Goal: Task Accomplishment & Management: Manage account settings

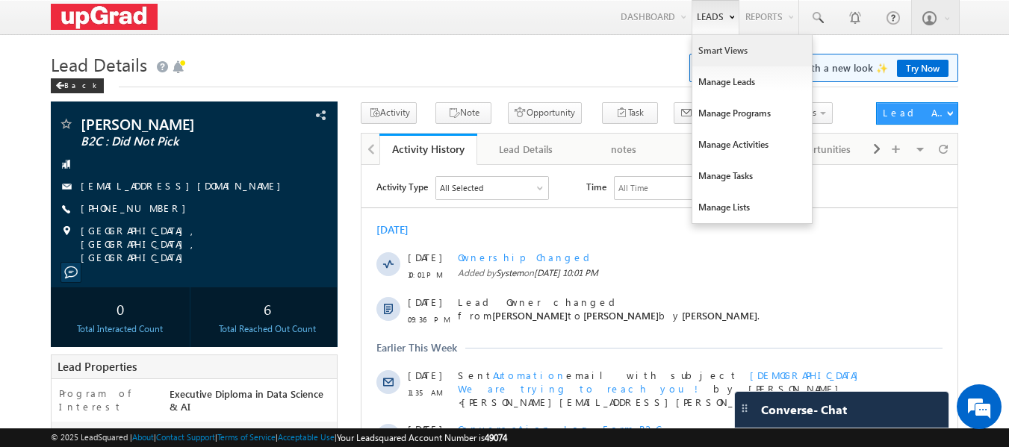
click at [727, 49] on link "Smart Views" at bounding box center [753, 50] width 120 height 31
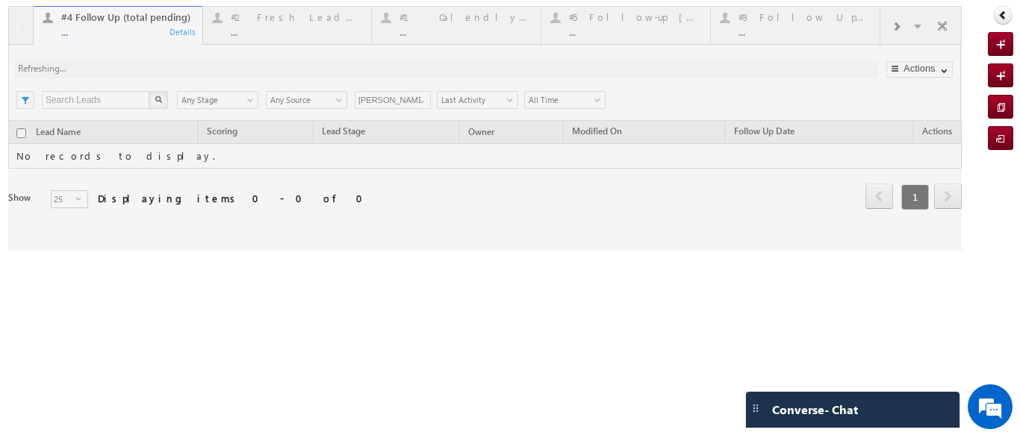
click at [259, 29] on div at bounding box center [485, 128] width 954 height 245
click at [263, 31] on div at bounding box center [485, 128] width 954 height 245
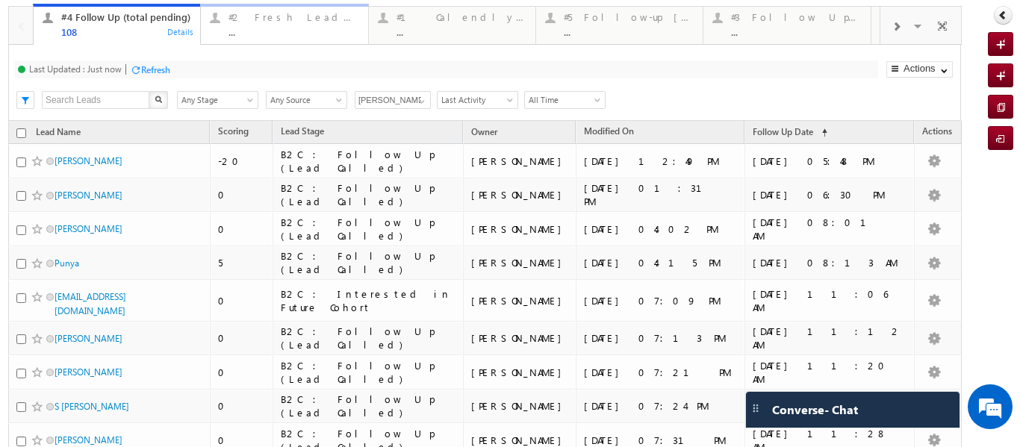
click at [250, 34] on div "..." at bounding box center [294, 31] width 130 height 11
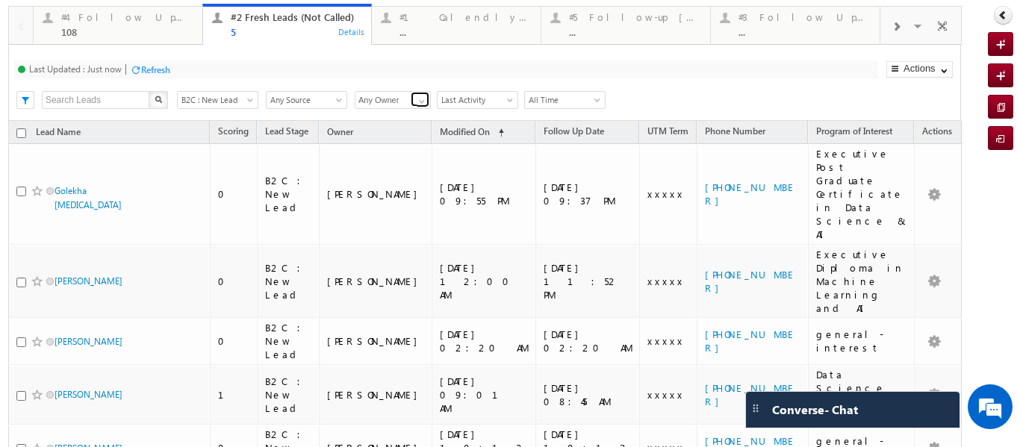
click at [419, 101] on span at bounding box center [422, 102] width 12 height 12
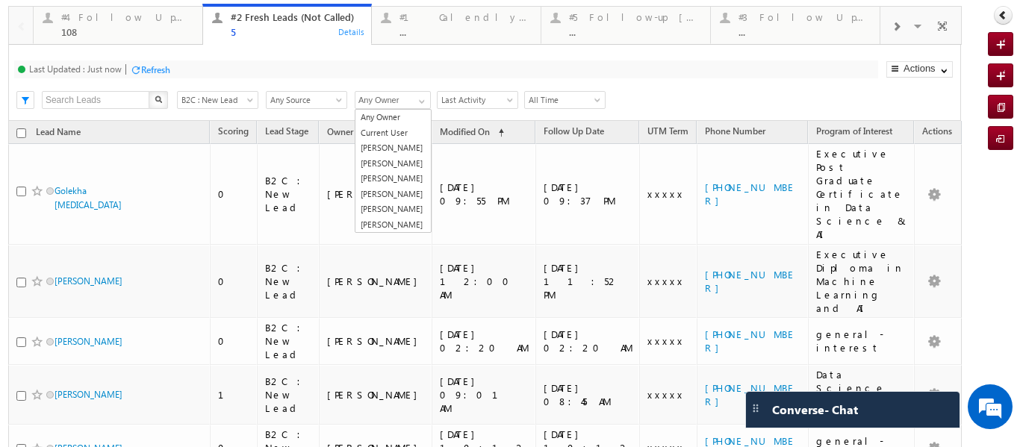
click at [480, 66] on div "Last Updated : Just now Refresh Refreshing..." at bounding box center [446, 70] width 864 height 18
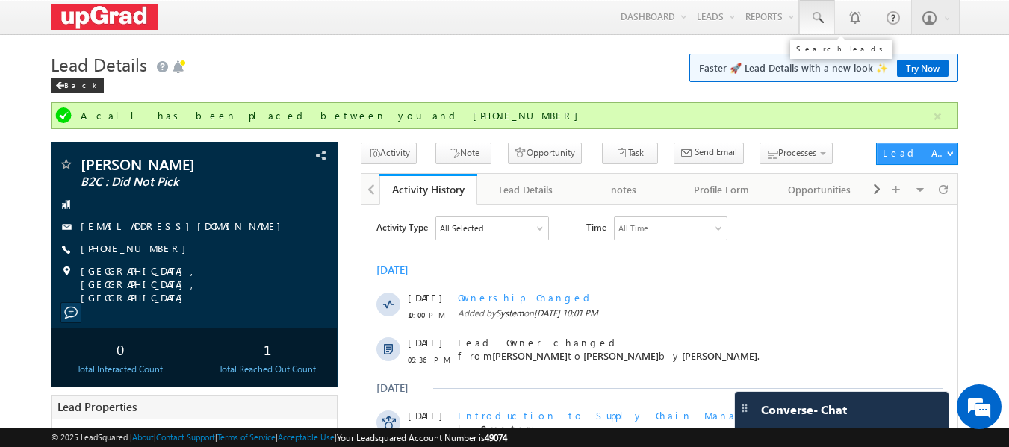
click at [820, 13] on span at bounding box center [817, 17] width 15 height 15
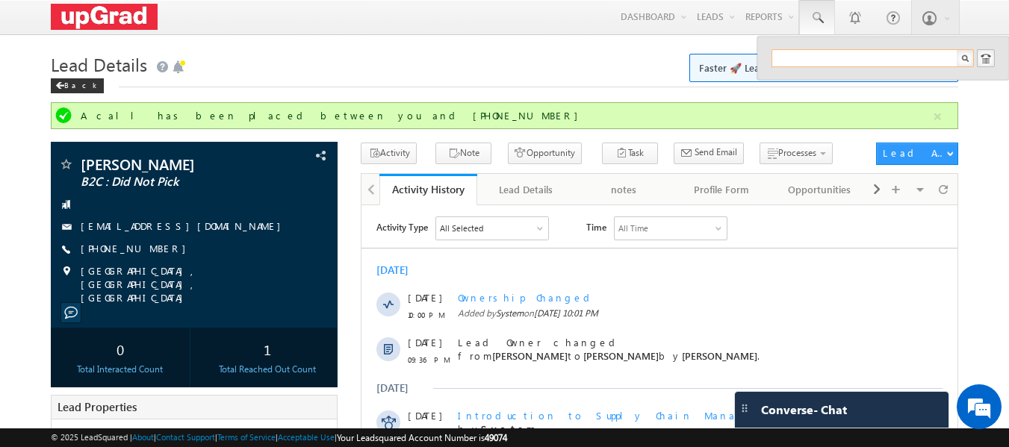
paste input "amatulsalam24@gmail.com"
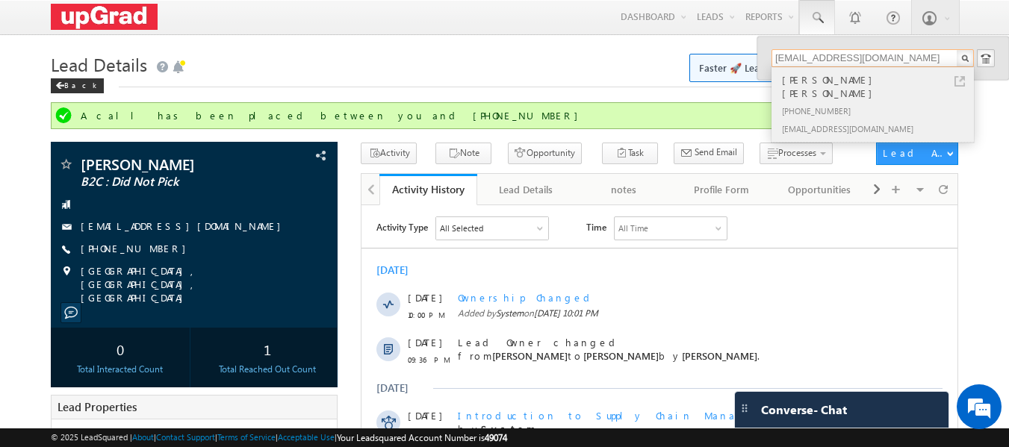
type input "amatulsalam24@gmail.com"
click at [827, 86] on div "Amatul Salam Zahid" at bounding box center [879, 87] width 200 height 30
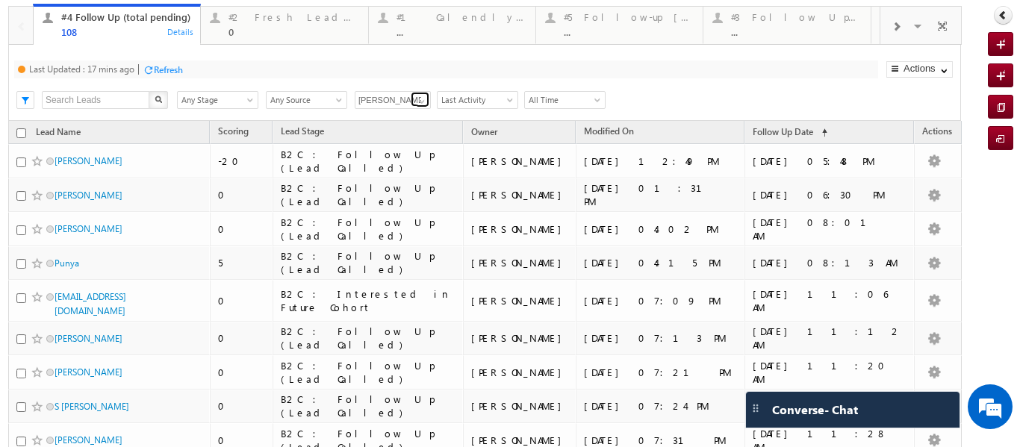
click at [425, 99] on span at bounding box center [422, 102] width 12 height 12
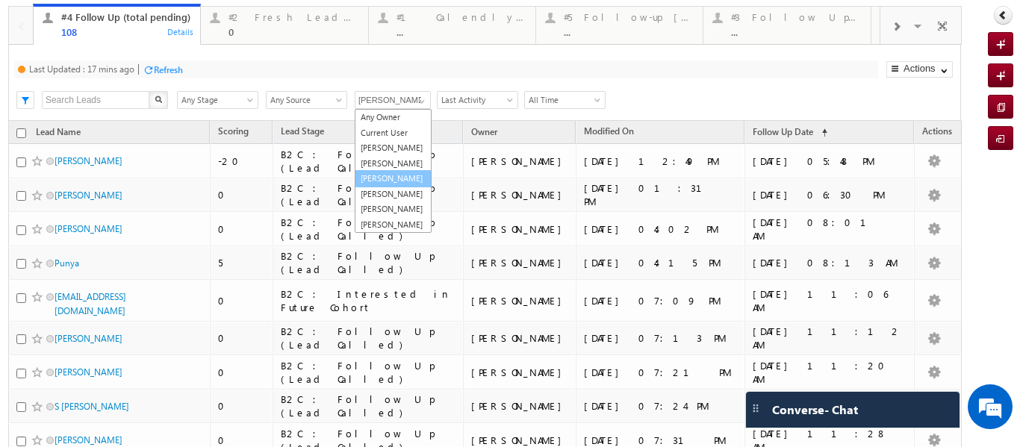
click at [382, 188] on link "[PERSON_NAME]" at bounding box center [393, 178] width 77 height 17
type input "[PERSON_NAME]"
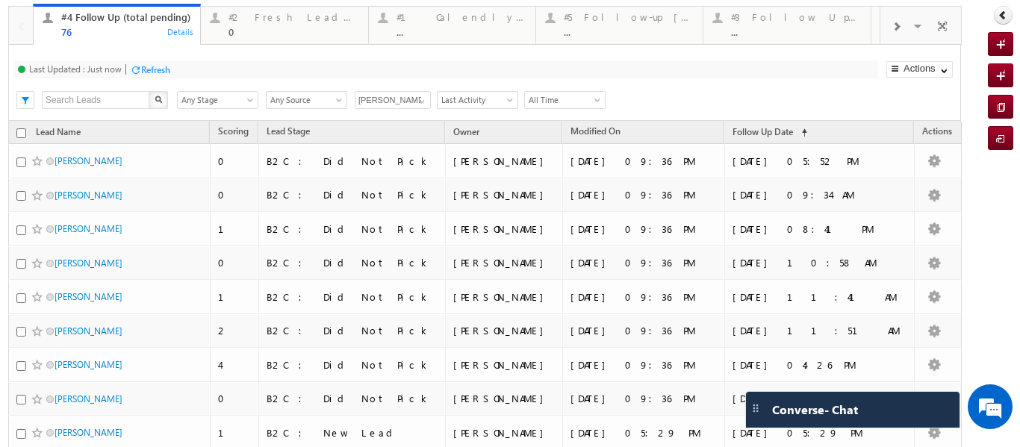
click at [17, 133] on input "checkbox" at bounding box center [21, 133] width 10 height 10
checkbox input "true"
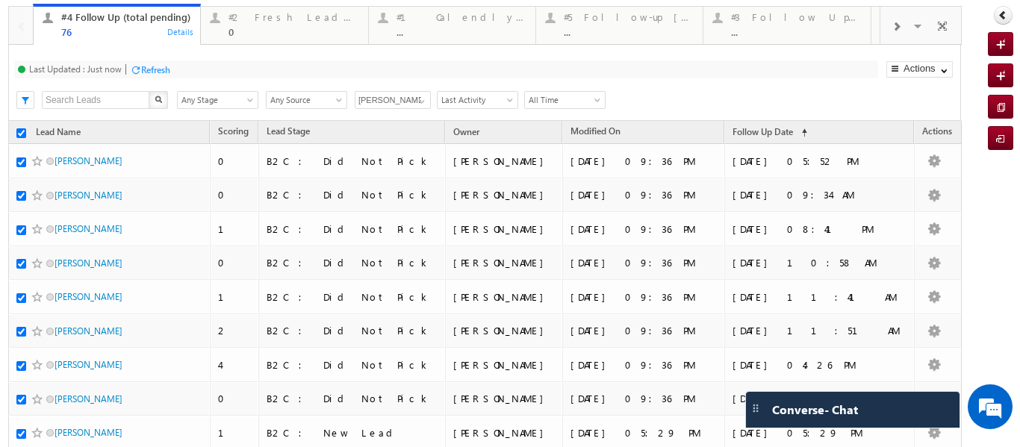
checkbox input "true"
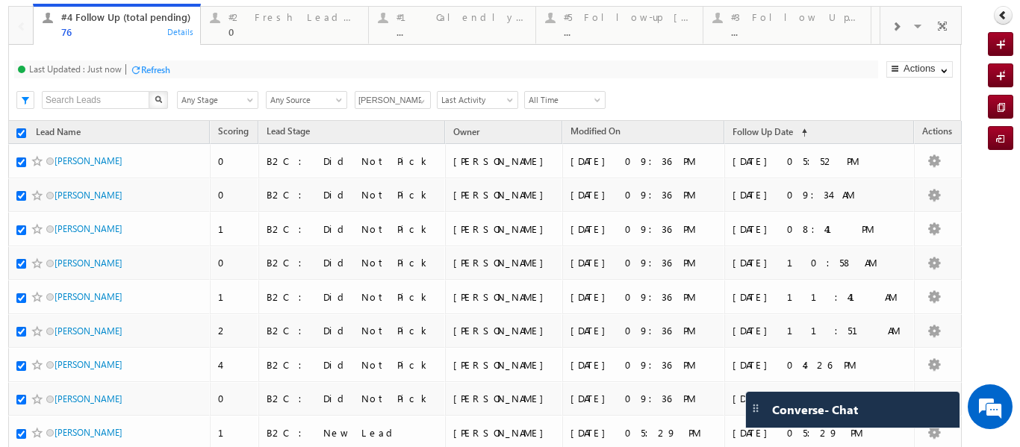
checkbox input "true"
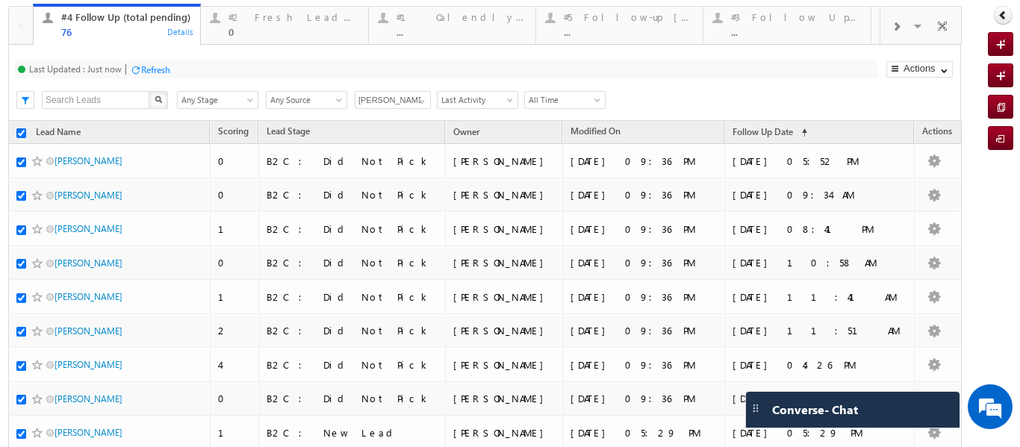
checkbox input "true"
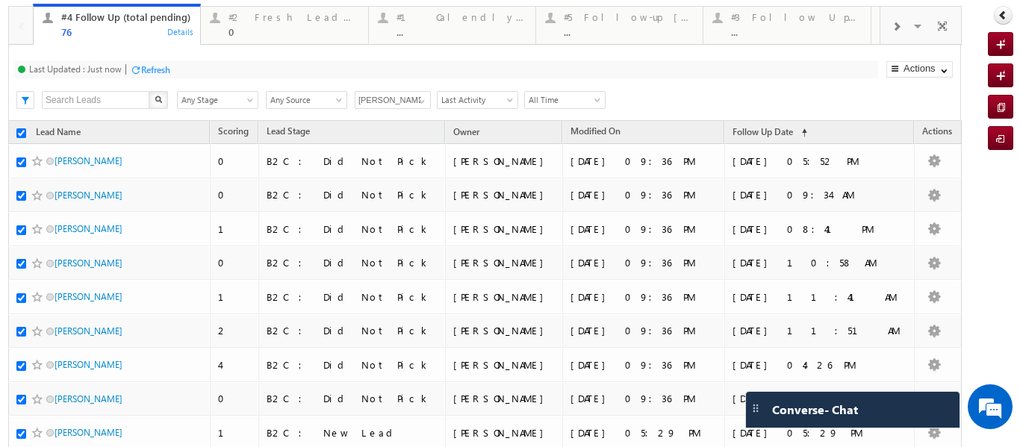
checkbox input "true"
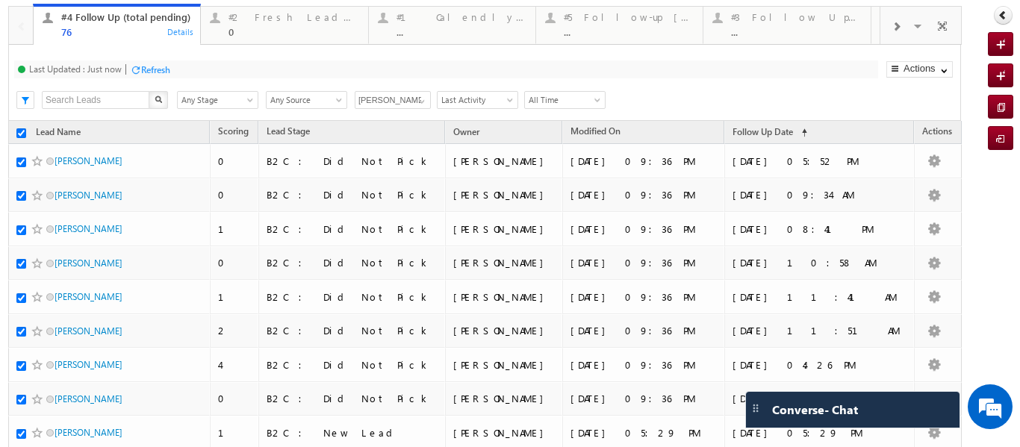
checkbox input "true"
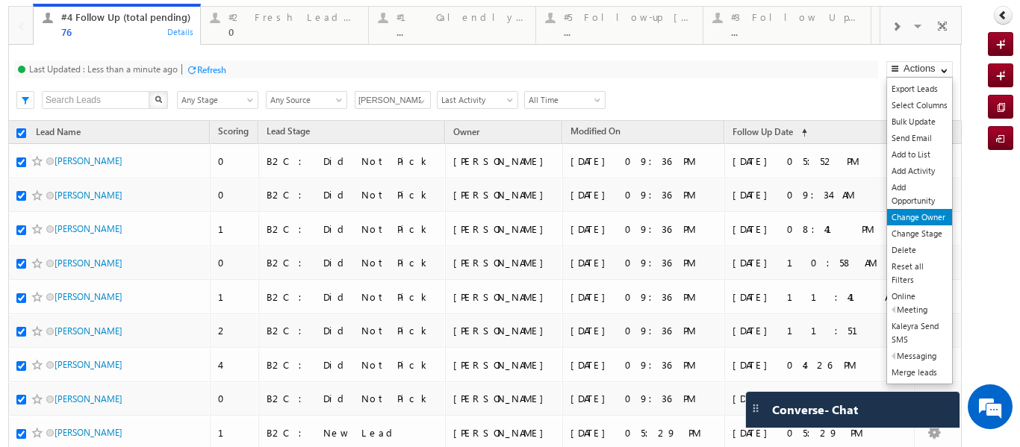
click at [902, 219] on link "Change Owner" at bounding box center [920, 217] width 65 height 16
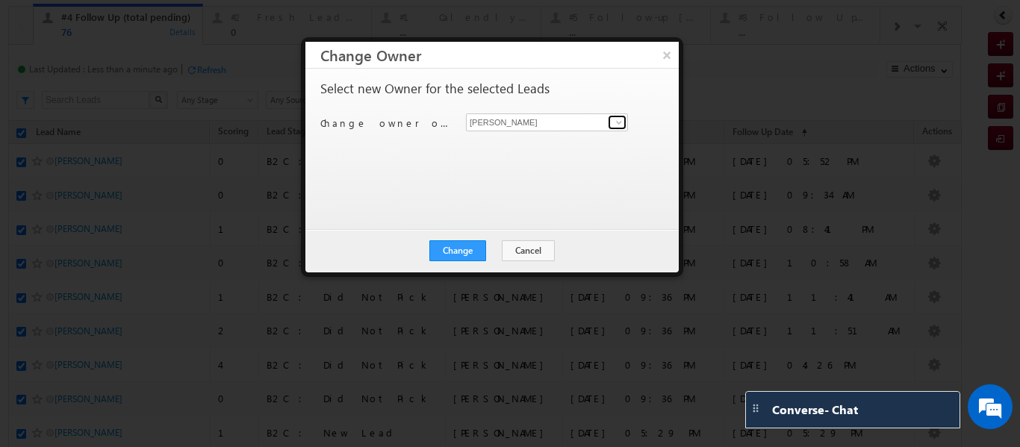
click at [619, 119] on span at bounding box center [619, 123] width 12 height 12
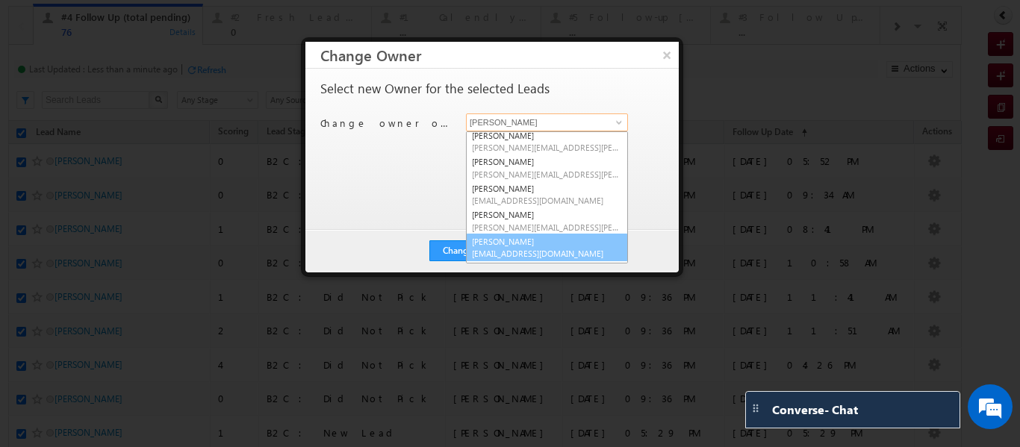
scroll to position [29, 0]
click at [503, 241] on link "Veerendra Singh veerendra.singh@upgrad.com" at bounding box center [547, 249] width 162 height 28
type input "Veerendra Singh"
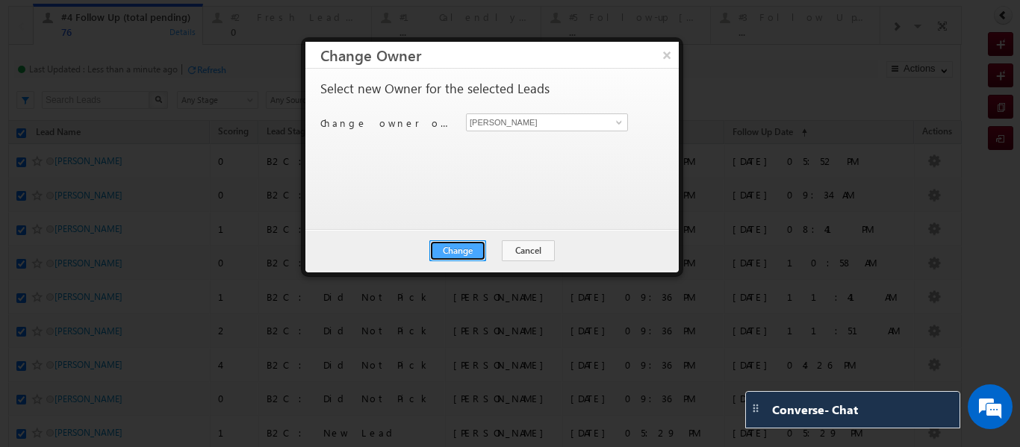
click at [463, 250] on button "Change" at bounding box center [458, 251] width 57 height 21
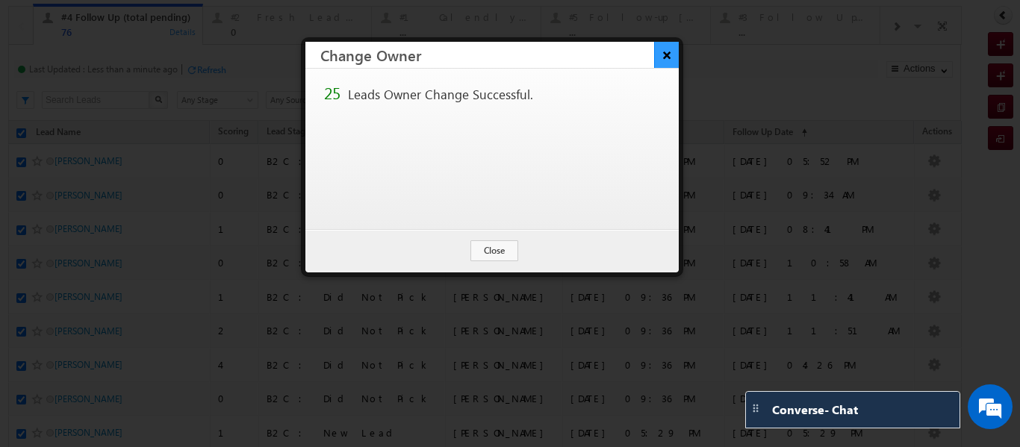
click at [660, 61] on button "×" at bounding box center [666, 55] width 25 height 26
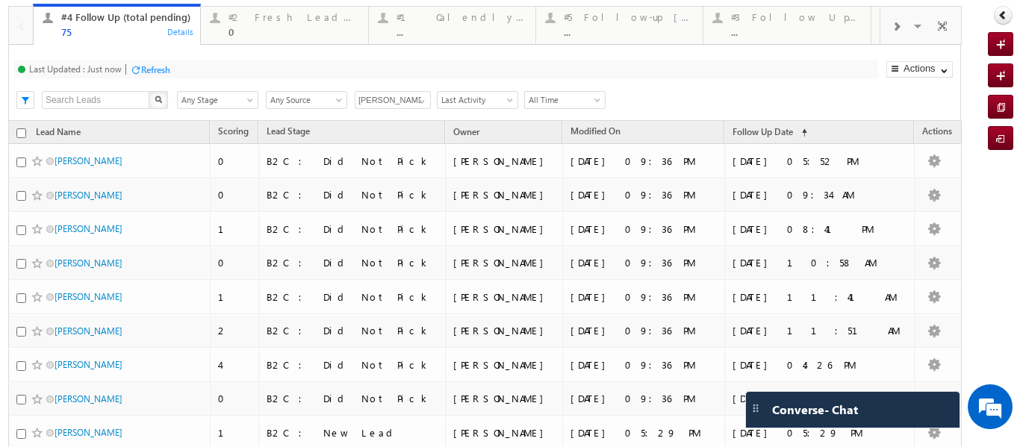
click at [21, 133] on input "checkbox" at bounding box center [21, 133] width 10 height 10
checkbox input "true"
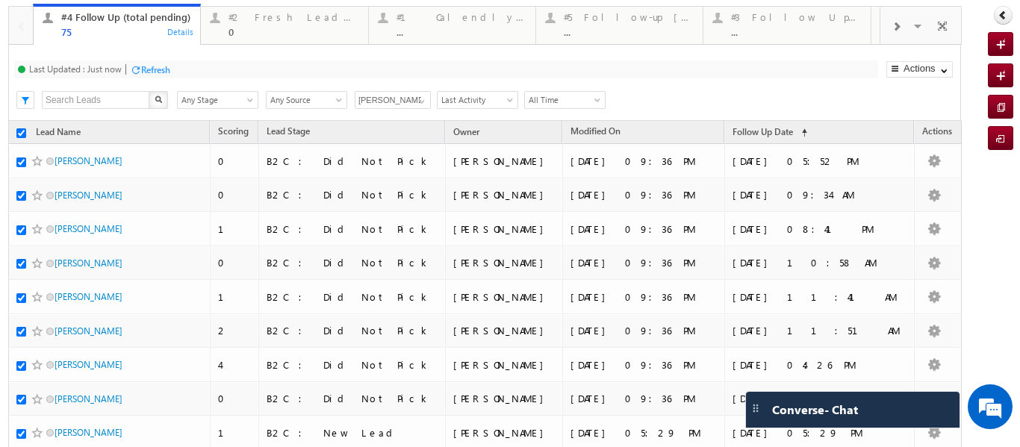
checkbox input "true"
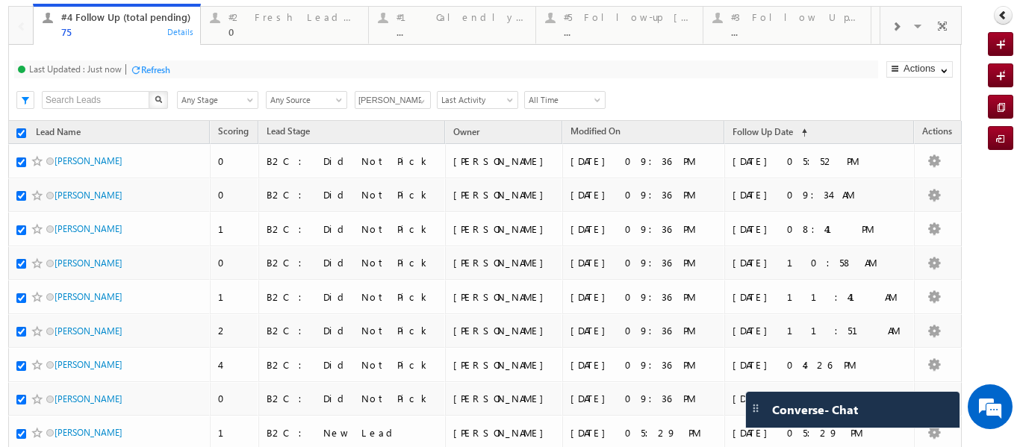
checkbox input "true"
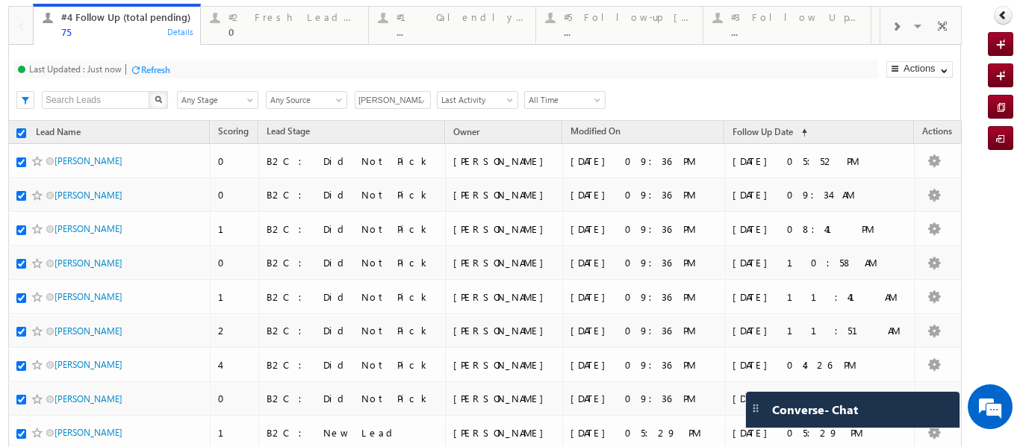
checkbox input "true"
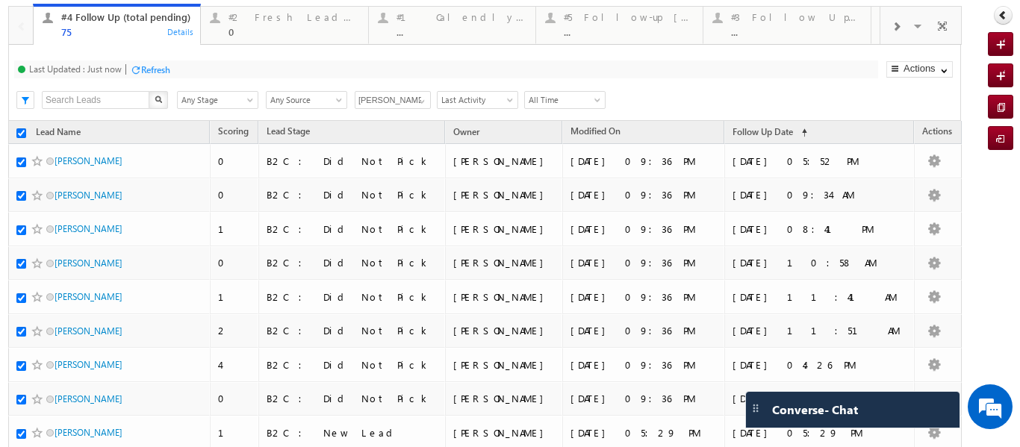
checkbox input "true"
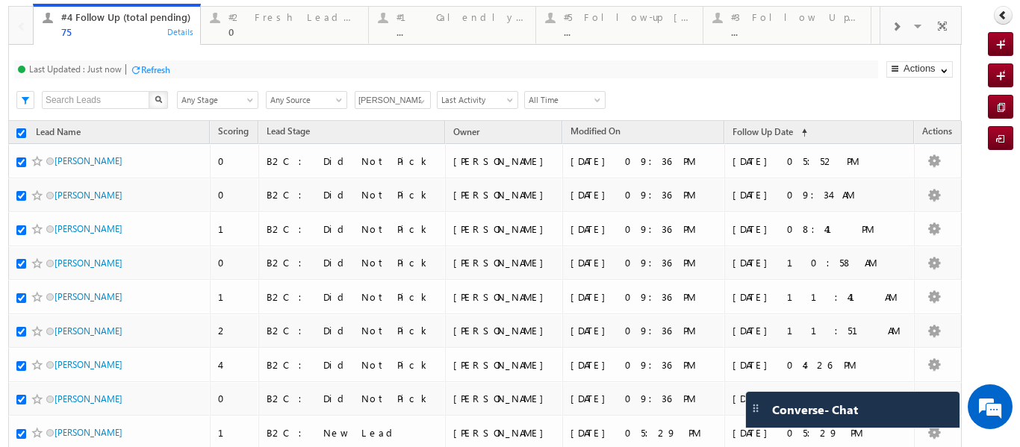
checkbox input "true"
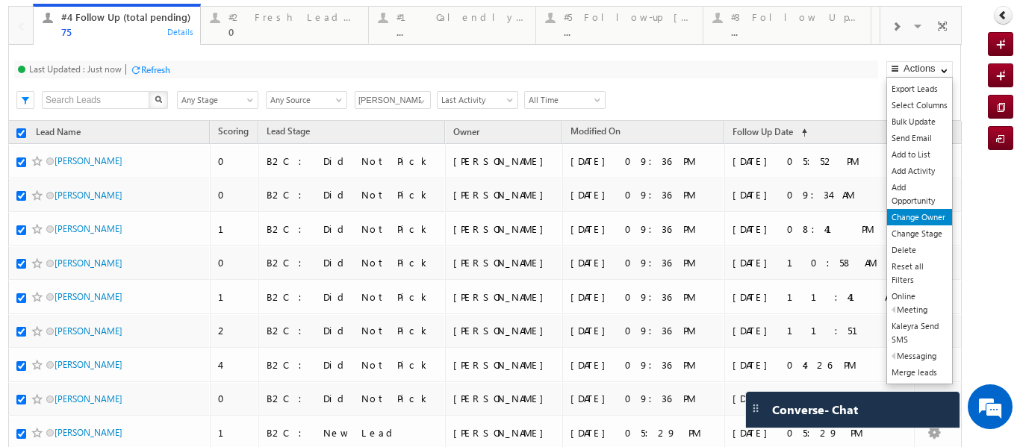
click at [902, 216] on link "Change Owner" at bounding box center [920, 217] width 65 height 16
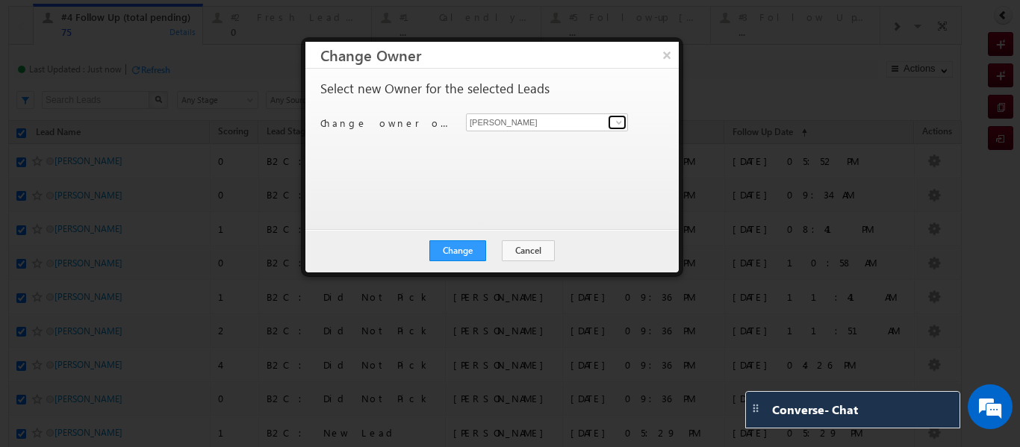
click at [613, 122] on span at bounding box center [619, 123] width 12 height 12
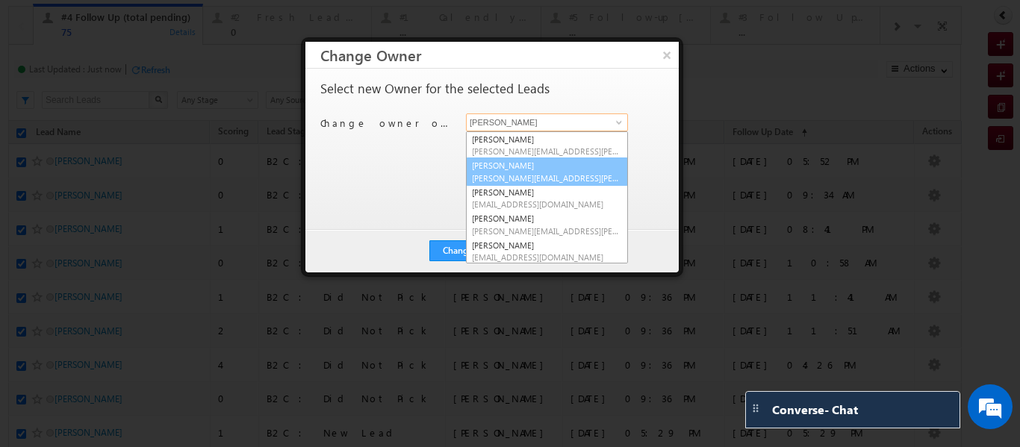
click at [512, 173] on span "rajib.chowdhury@upgrad.com" at bounding box center [547, 178] width 150 height 11
type input "Rajib Chowdhury"
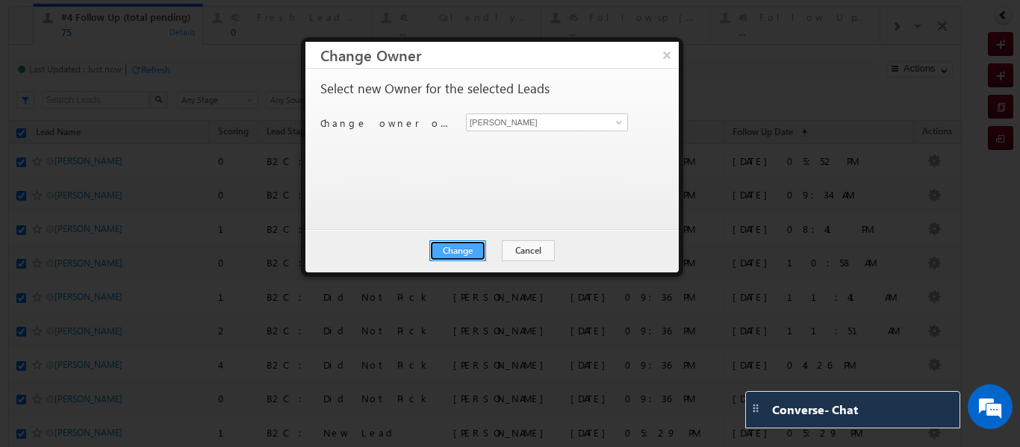
click at [465, 247] on button "Change" at bounding box center [458, 251] width 57 height 21
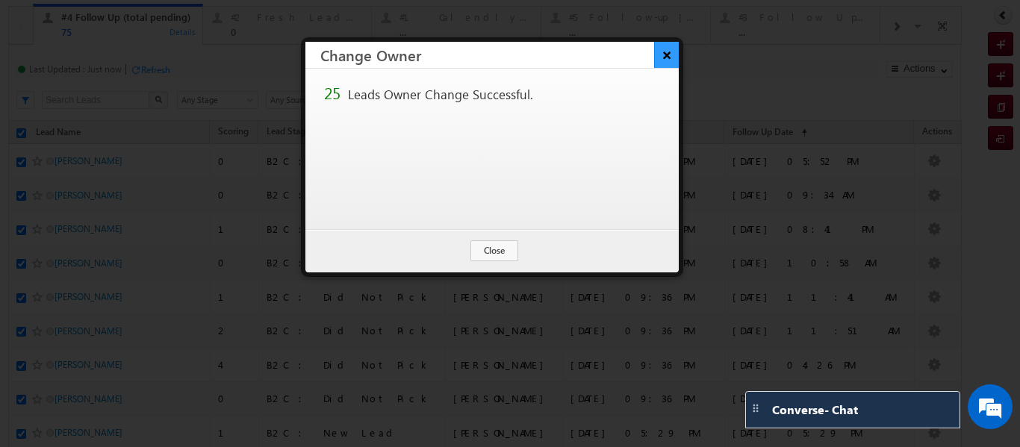
click at [666, 58] on button "×" at bounding box center [666, 55] width 25 height 26
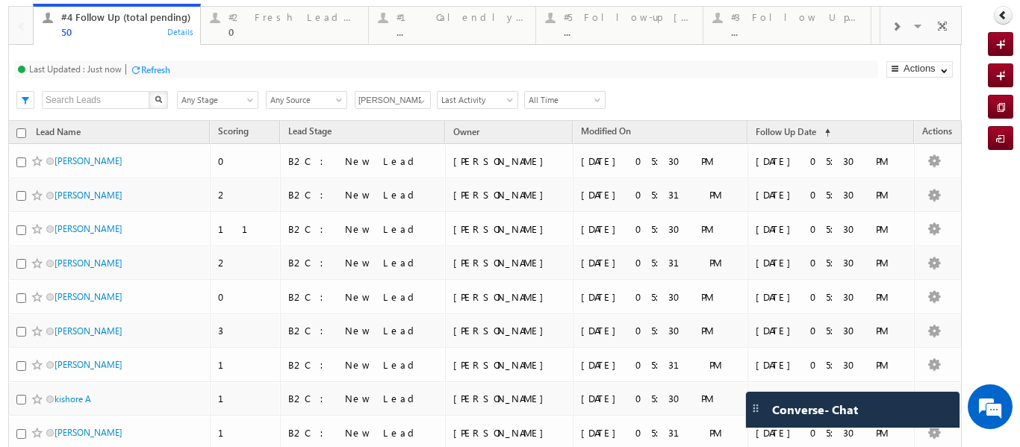
click at [19, 131] on input "checkbox" at bounding box center [21, 133] width 10 height 10
checkbox input "true"
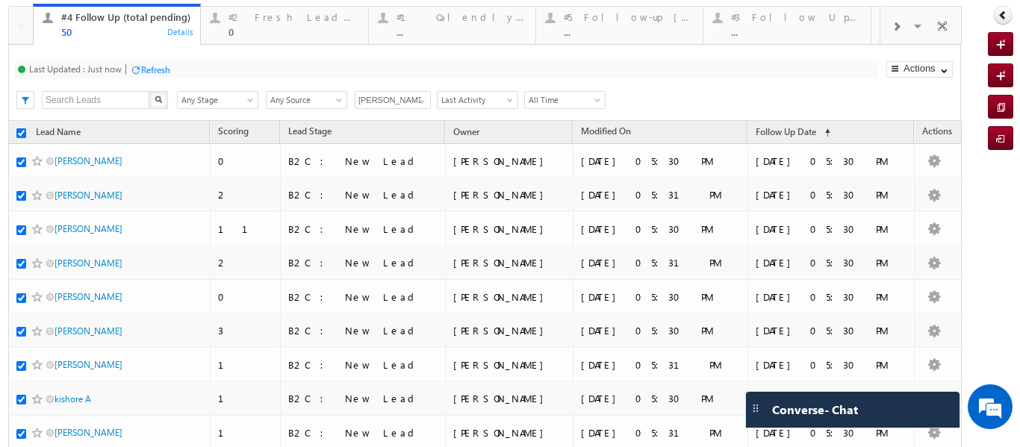
checkbox input "true"
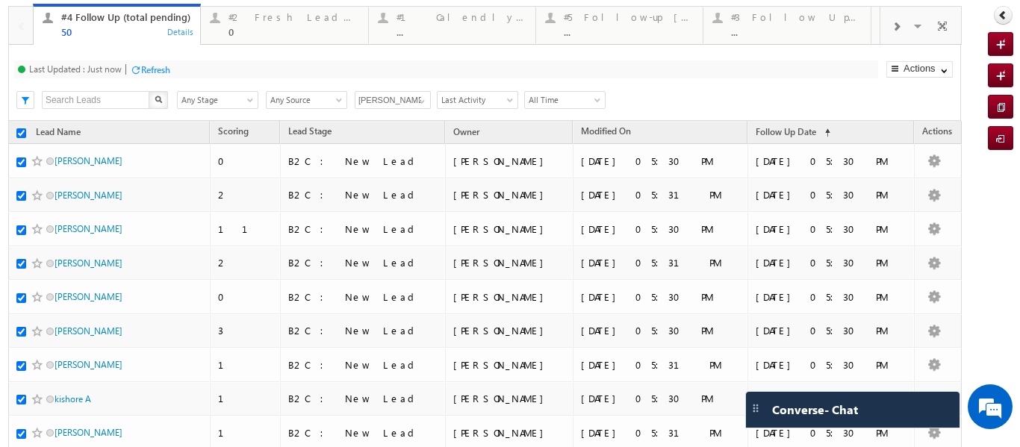
checkbox input "true"
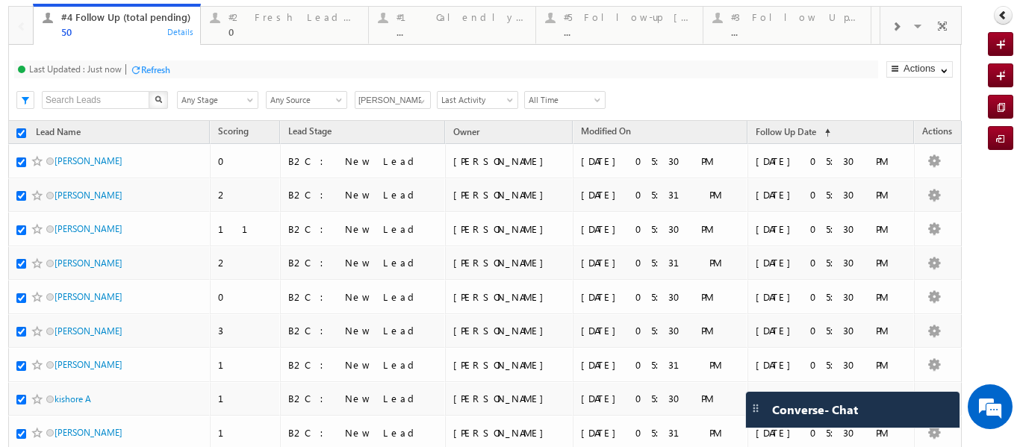
checkbox input "true"
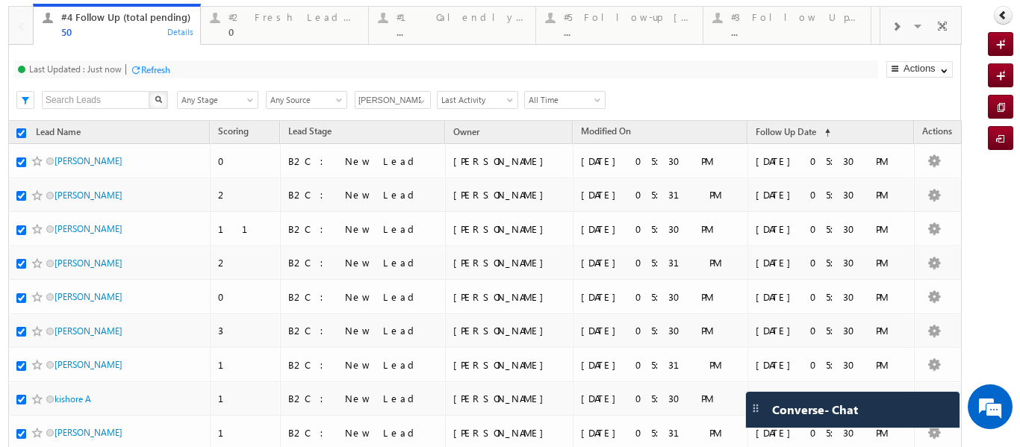
checkbox input "true"
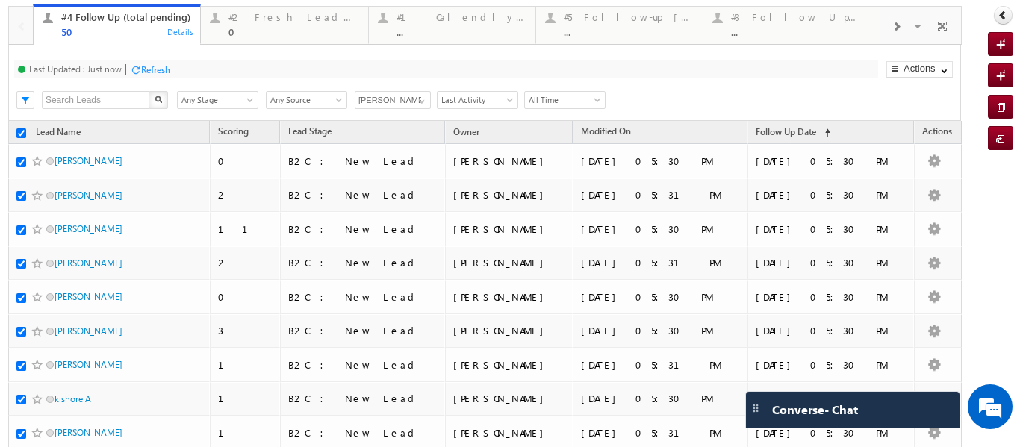
checkbox input "true"
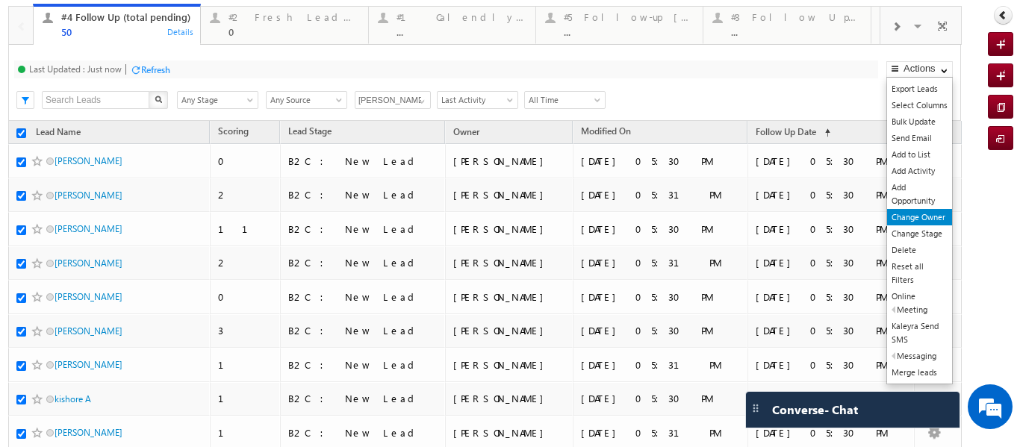
click at [900, 217] on link "Change Owner" at bounding box center [920, 217] width 65 height 16
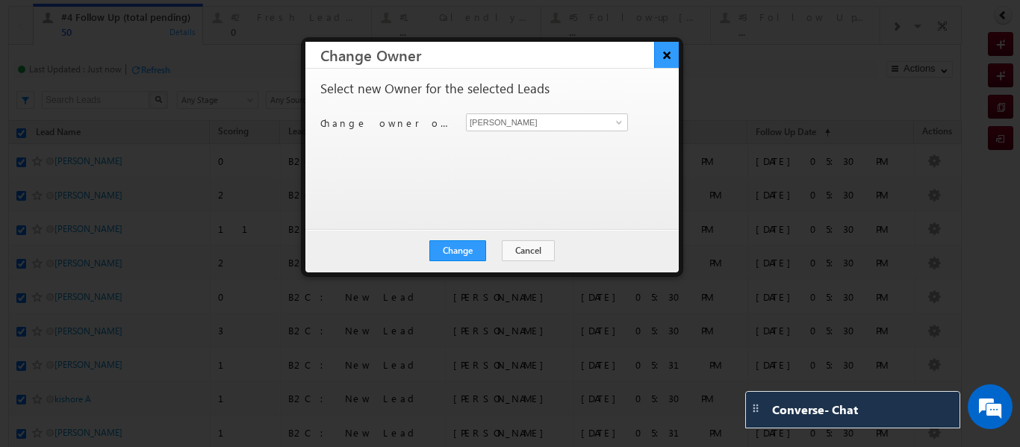
click at [669, 55] on button "×" at bounding box center [666, 55] width 25 height 26
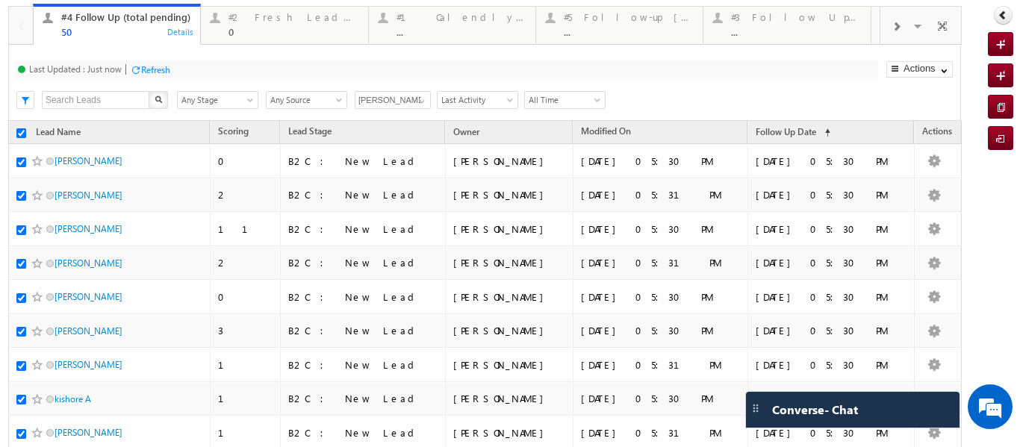
click at [20, 133] on input "checkbox" at bounding box center [21, 133] width 10 height 10
checkbox input "false"
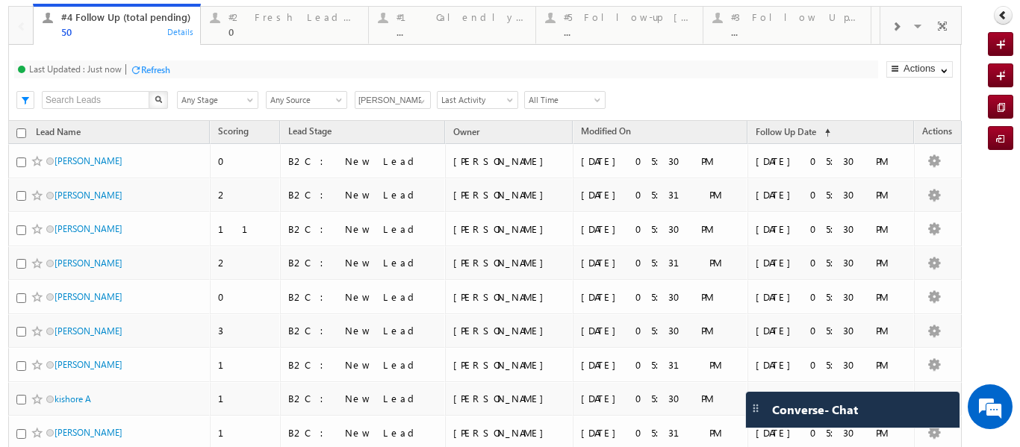
checkbox input "false"
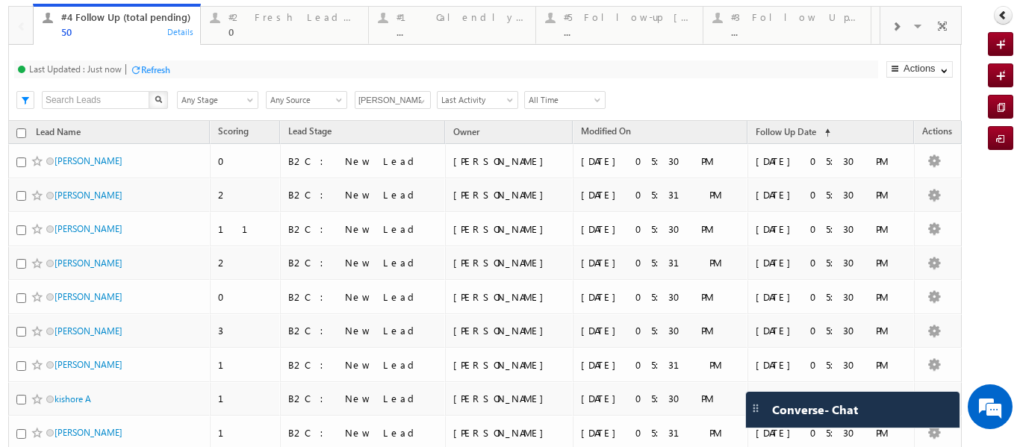
checkbox input "false"
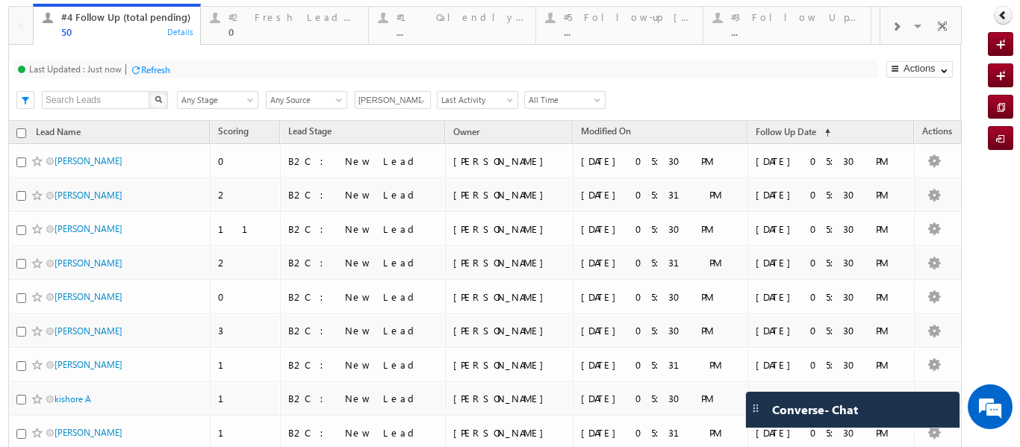
checkbox input "false"
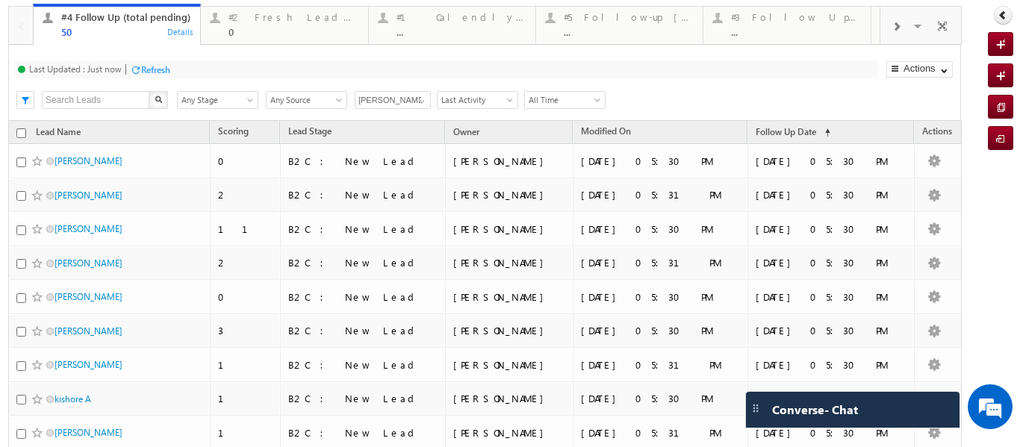
checkbox input "false"
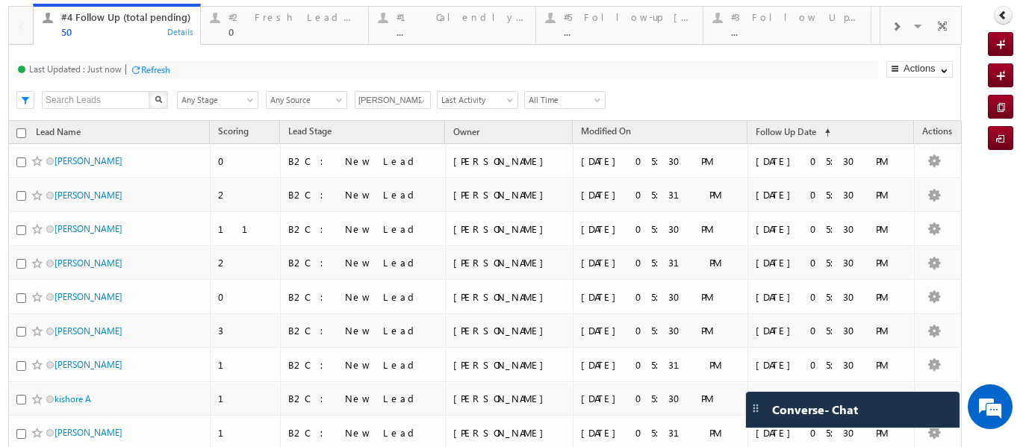
checkbox input "false"
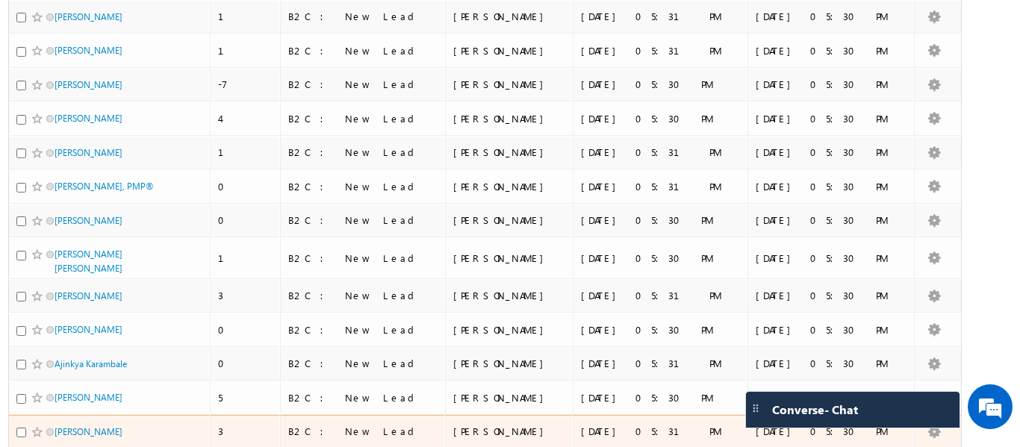
scroll to position [629, 0]
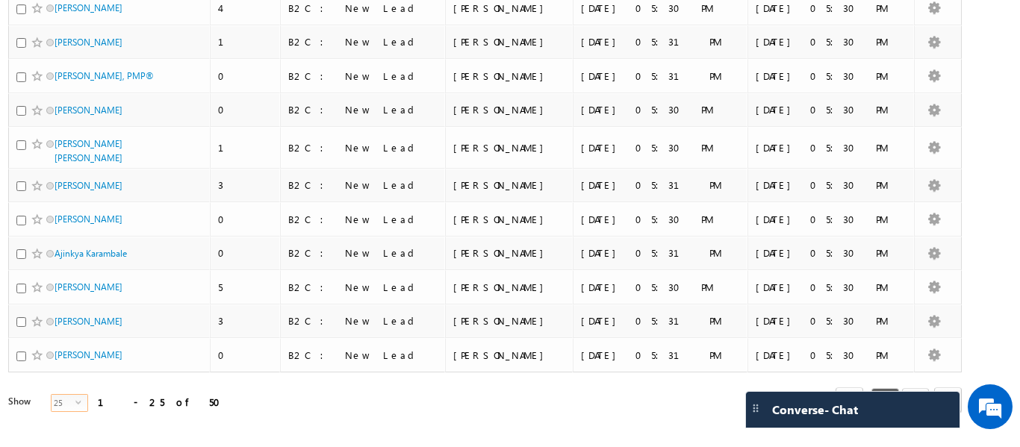
click at [71, 394] on div "25 select" at bounding box center [69, 403] width 37 height 18
click at [55, 414] on li "15" at bounding box center [60, 413] width 36 height 15
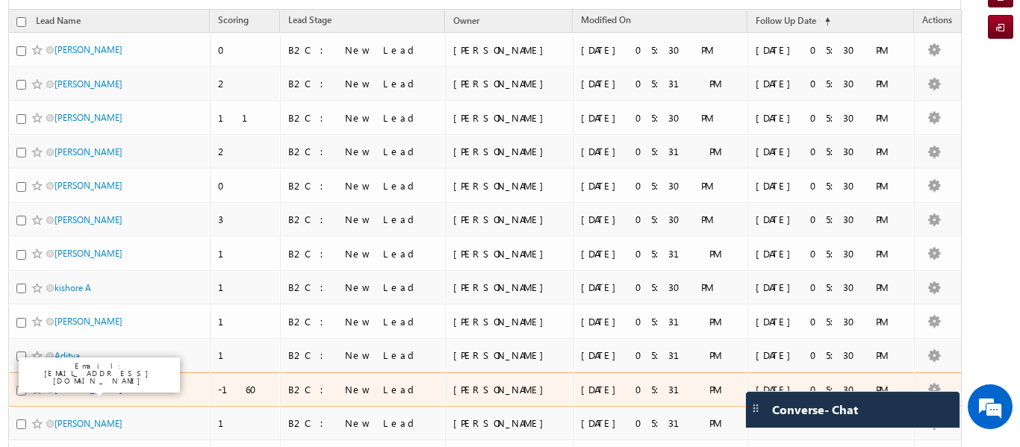
scroll to position [0, 0]
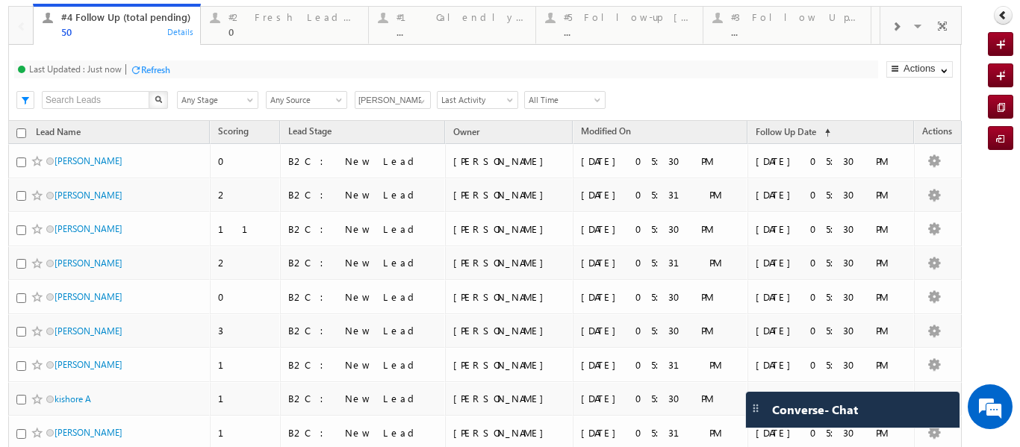
click at [18, 137] on input "checkbox" at bounding box center [21, 133] width 10 height 10
checkbox input "true"
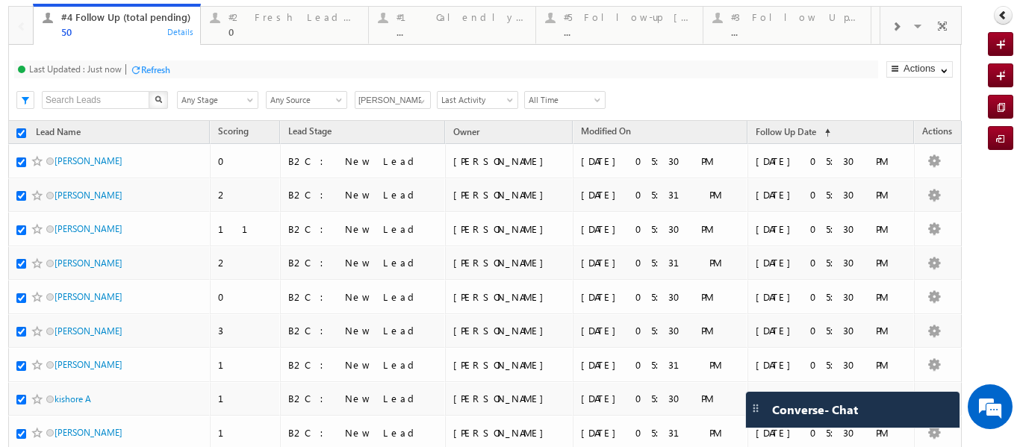
checkbox input "true"
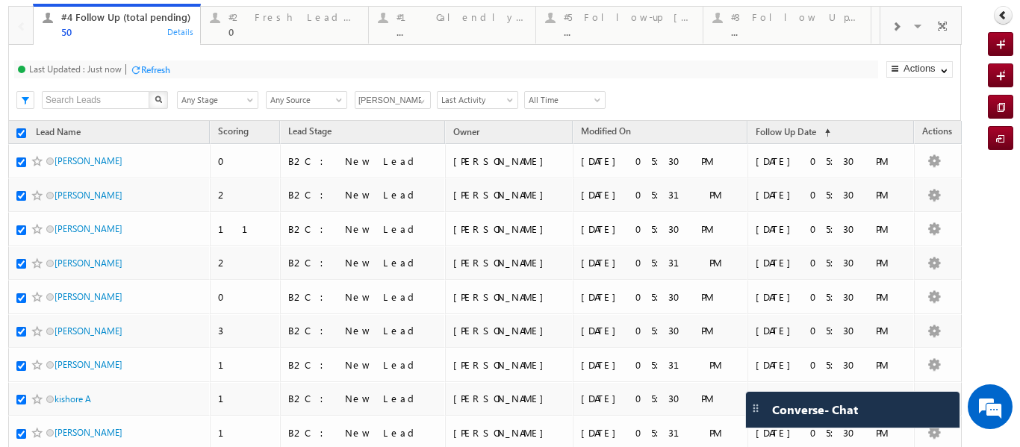
checkbox input "true"
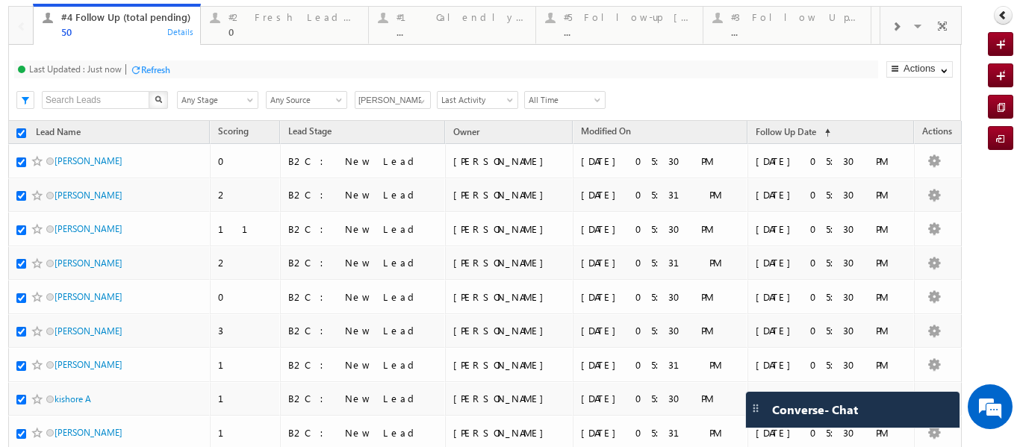
checkbox input "true"
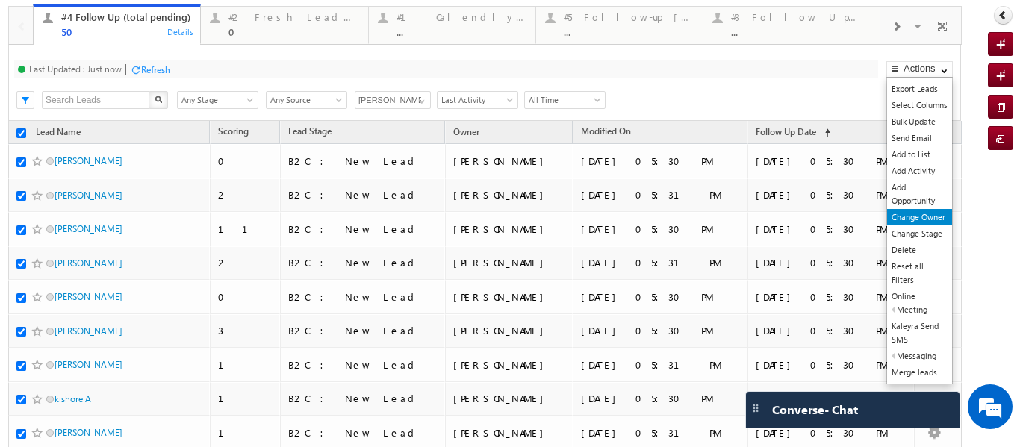
click at [896, 219] on link "Change Owner" at bounding box center [920, 217] width 65 height 16
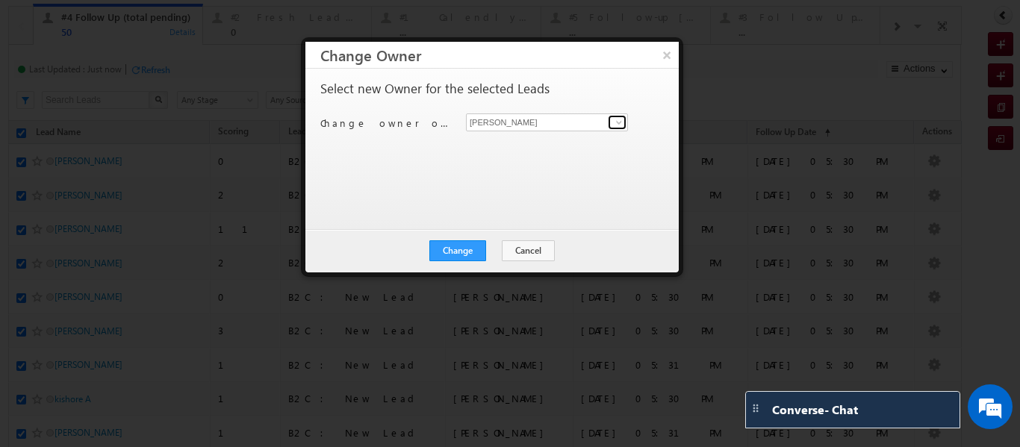
click at [616, 117] on span at bounding box center [619, 123] width 12 height 12
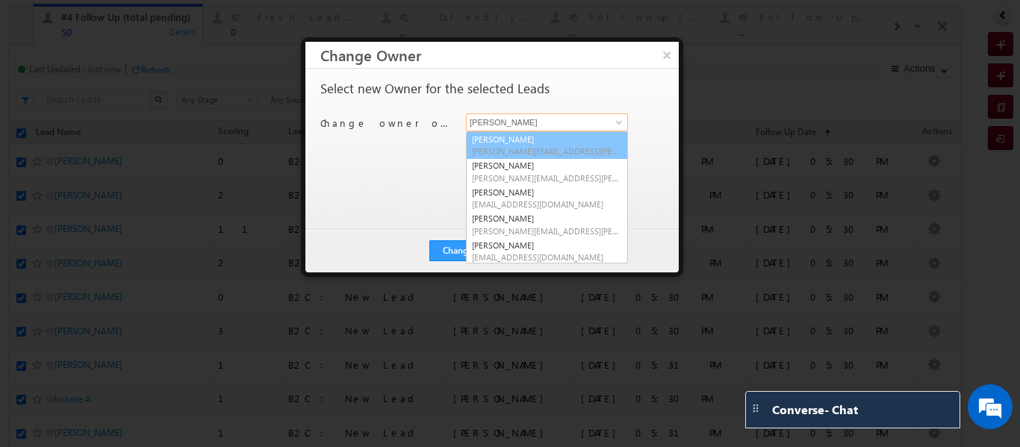
click at [498, 149] on span "Balamurugan.ranganathan@upgrad.com" at bounding box center [547, 151] width 150 height 11
type input "Balamurugan Ranganathan"
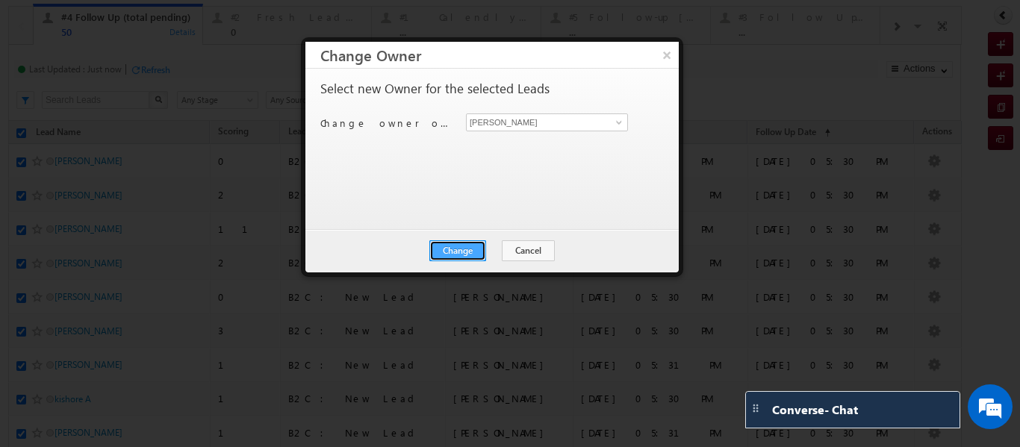
click at [456, 247] on button "Change" at bounding box center [458, 251] width 57 height 21
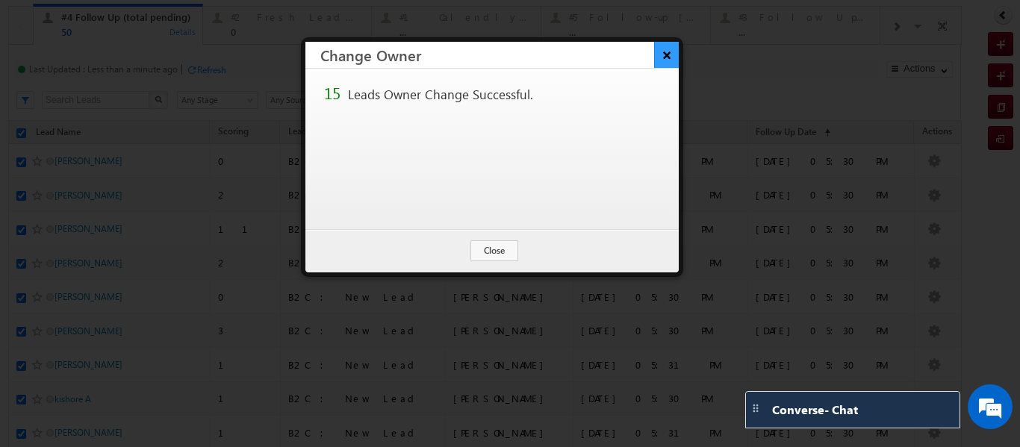
click at [664, 56] on button "×" at bounding box center [666, 55] width 25 height 26
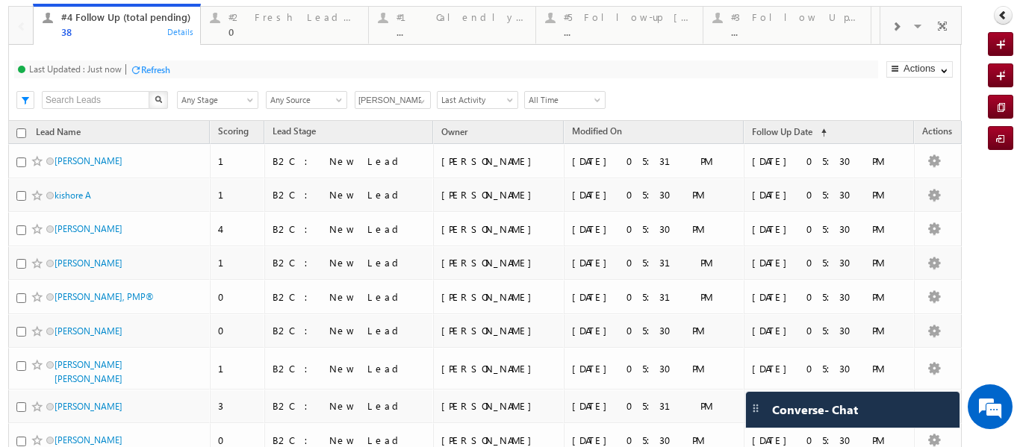
click at [17, 132] on input "checkbox" at bounding box center [21, 133] width 10 height 10
checkbox input "true"
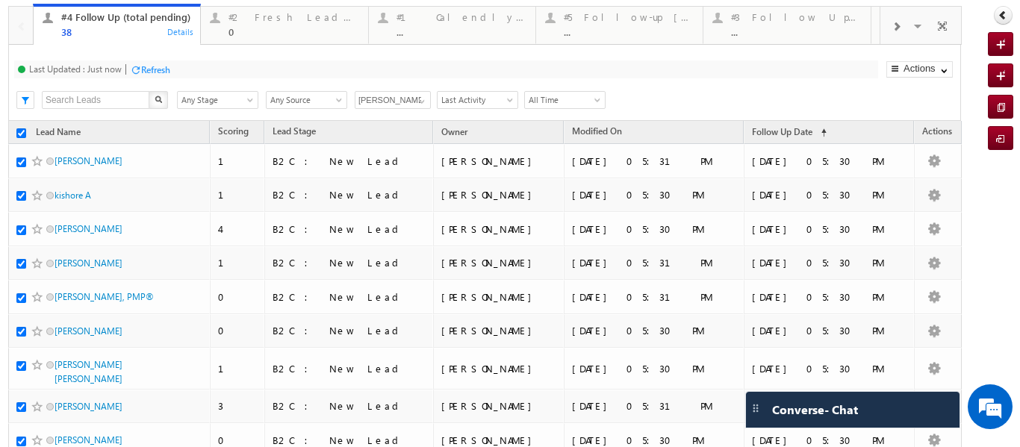
checkbox input "true"
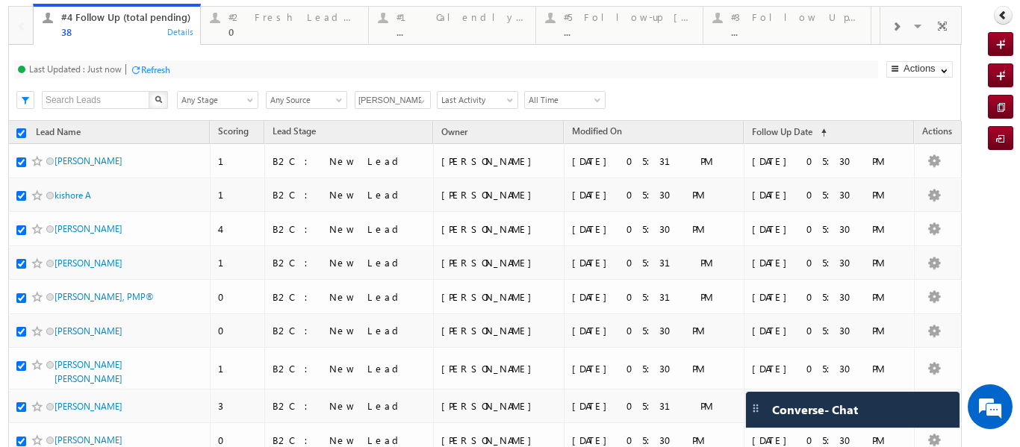
checkbox input "true"
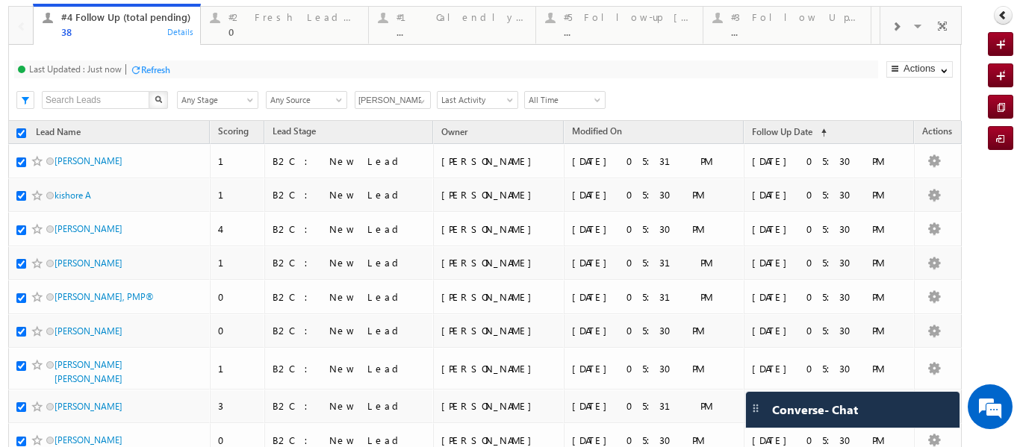
checkbox input "true"
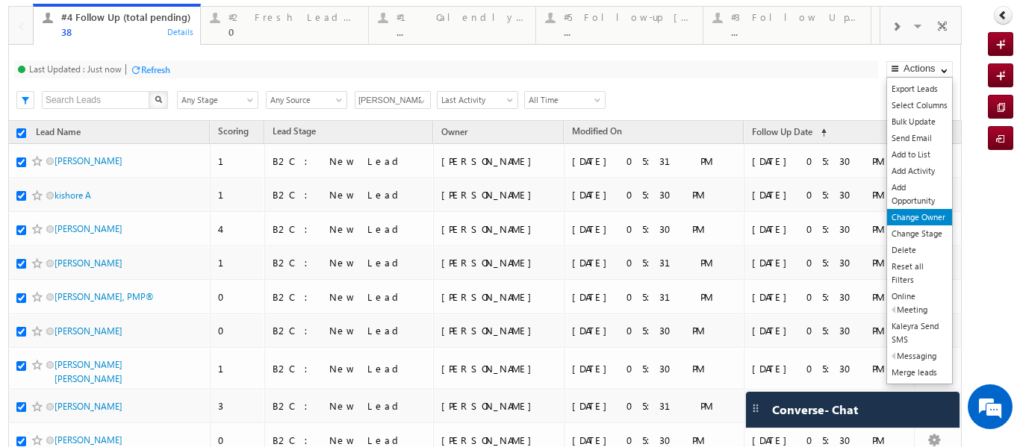
click at [892, 217] on link "Change Owner" at bounding box center [920, 217] width 65 height 16
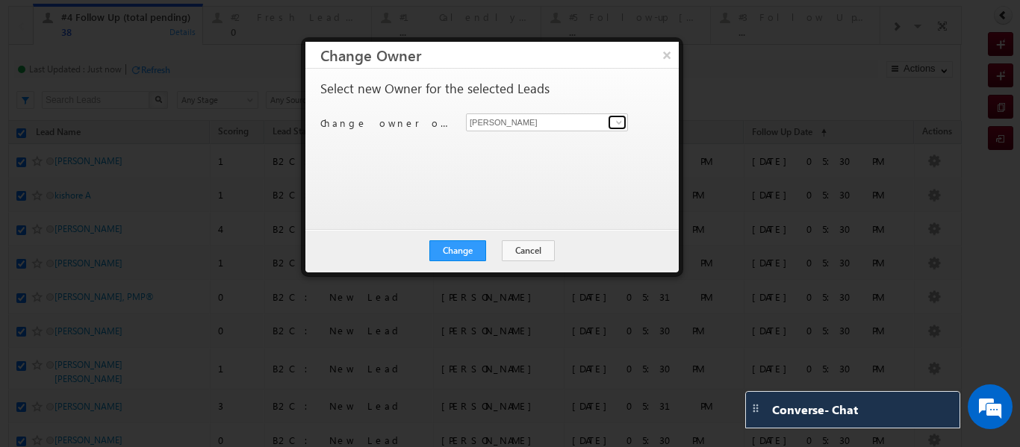
click at [619, 124] on span at bounding box center [619, 123] width 12 height 12
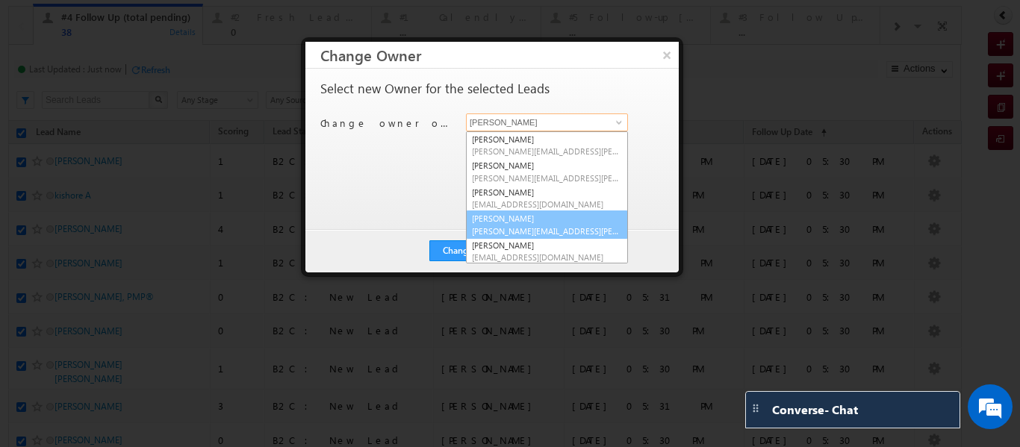
click at [504, 220] on link "Smrita Panday smrita.panday@upgrad.com" at bounding box center [547, 225] width 162 height 28
type input "[PERSON_NAME]"
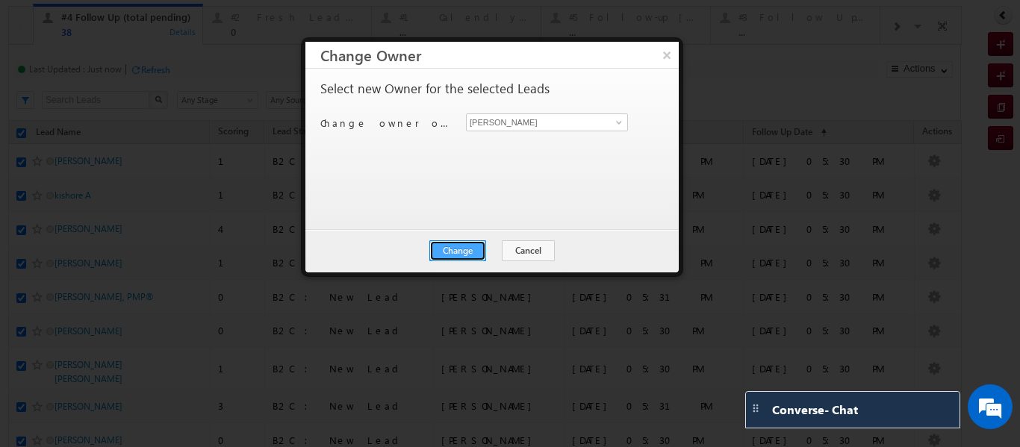
click at [456, 252] on button "Change" at bounding box center [458, 251] width 57 height 21
click at [664, 58] on div at bounding box center [493, 157] width 374 height 231
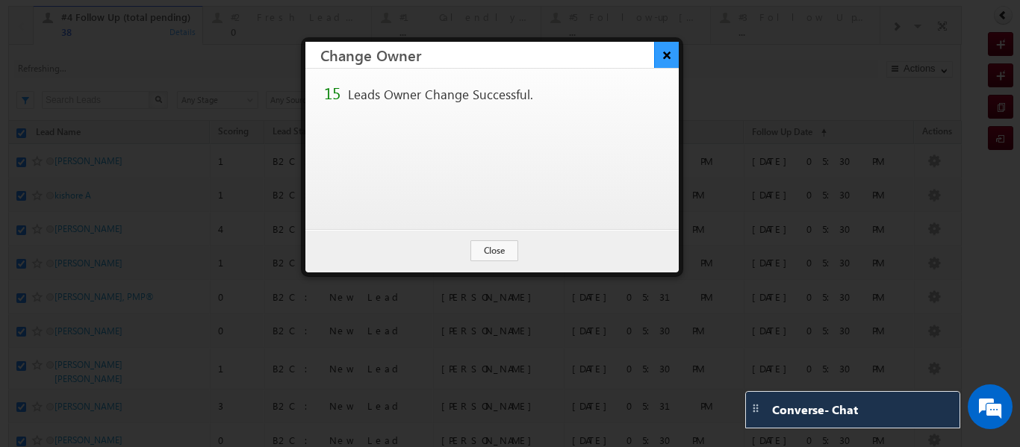
click at [661, 55] on button "×" at bounding box center [666, 55] width 25 height 26
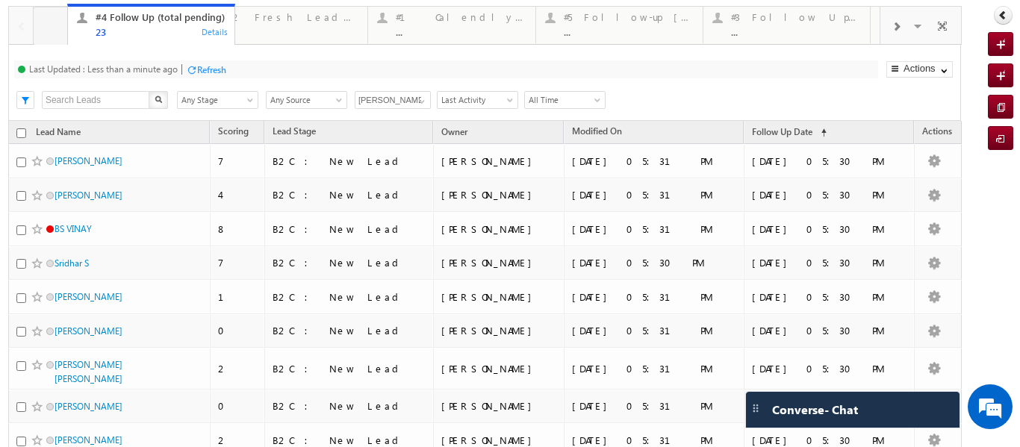
drag, startPoint x: 53, startPoint y: 6, endPoint x: 87, endPoint y: 28, distance: 41.0
drag, startPoint x: 90, startPoint y: 37, endPoint x: 75, endPoint y: 33, distance: 15.6
click at [22, 132] on input "checkbox" at bounding box center [21, 133] width 10 height 10
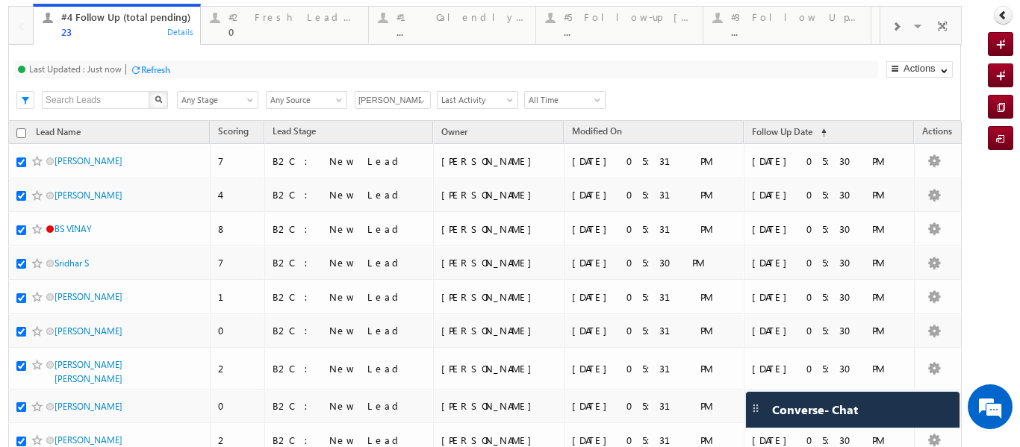
checkbox input "true"
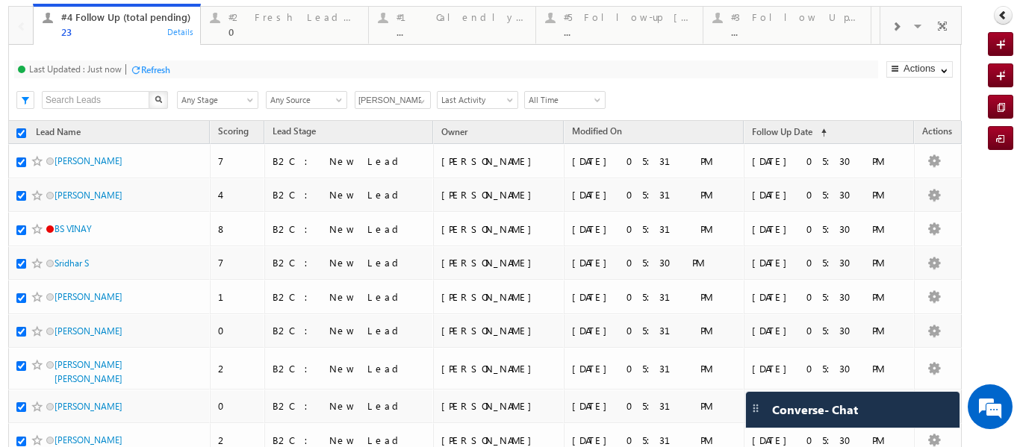
checkbox input "true"
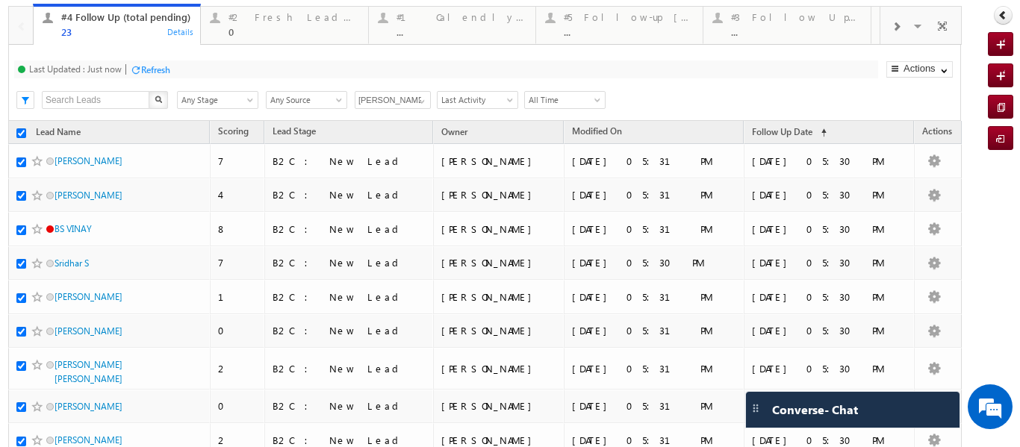
checkbox input "true"
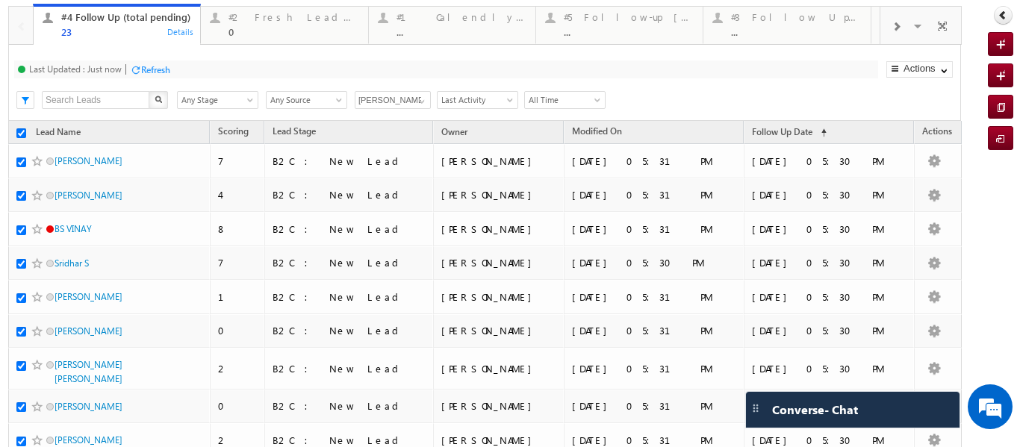
checkbox input "true"
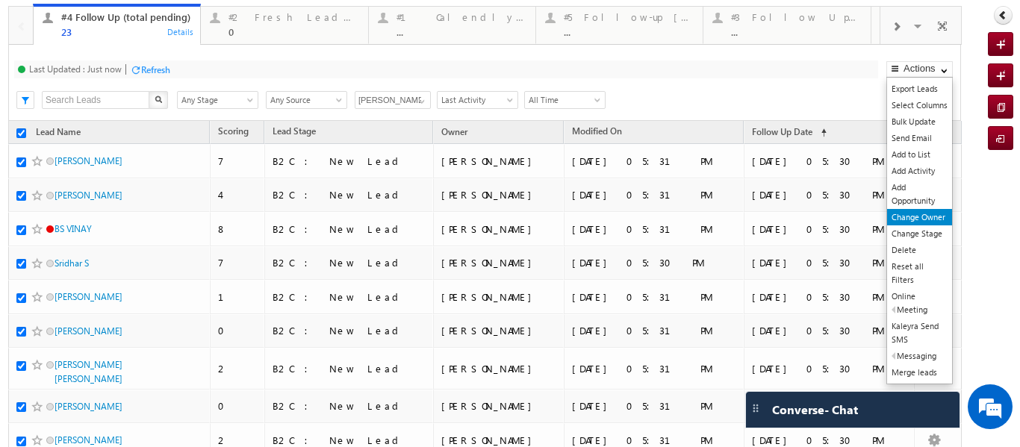
click at [899, 217] on link "Change Owner" at bounding box center [920, 217] width 65 height 16
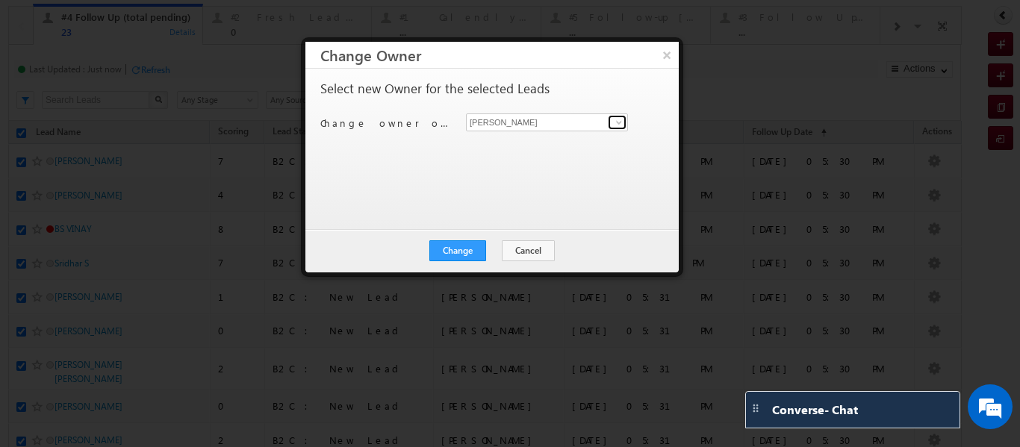
click at [622, 120] on span at bounding box center [619, 123] width 12 height 12
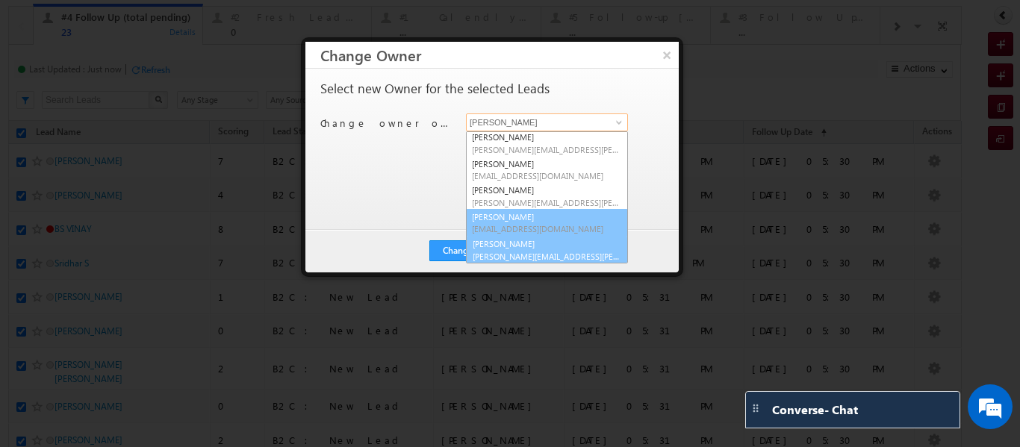
scroll to position [29, 0]
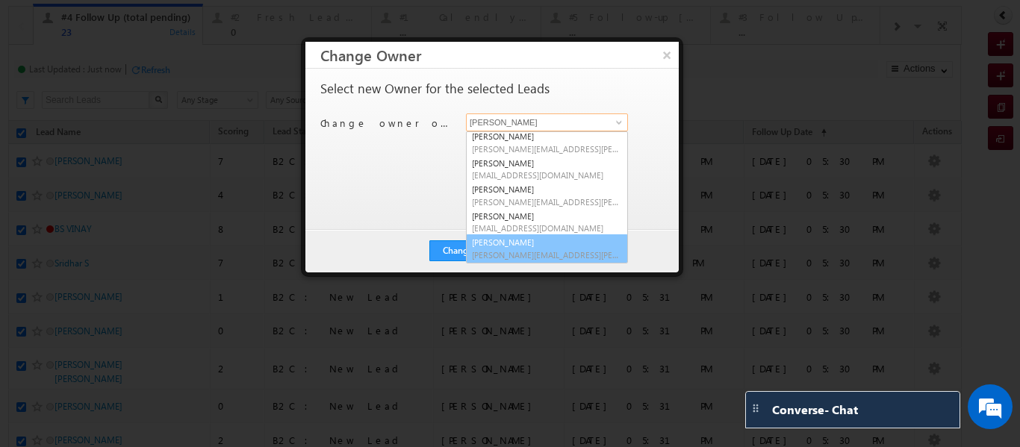
click at [509, 247] on link "Veerendra Singh veerendra.singh@upgrad.com" at bounding box center [547, 249] width 162 height 28
type input "Veerendra Singh"
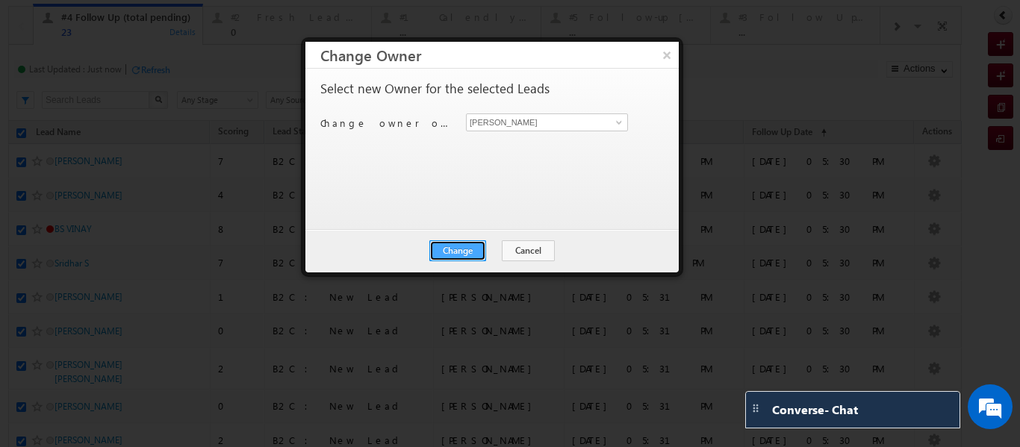
click at [453, 254] on button "Change" at bounding box center [458, 251] width 57 height 21
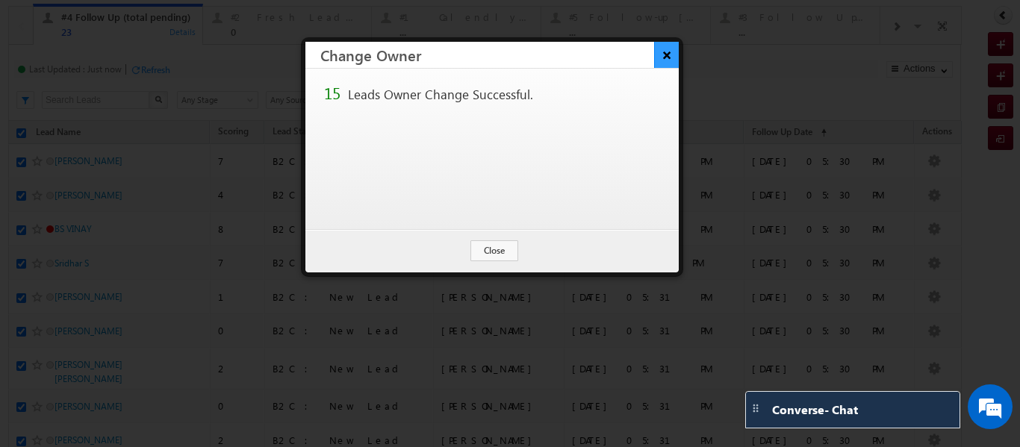
click at [661, 58] on button "×" at bounding box center [666, 55] width 25 height 26
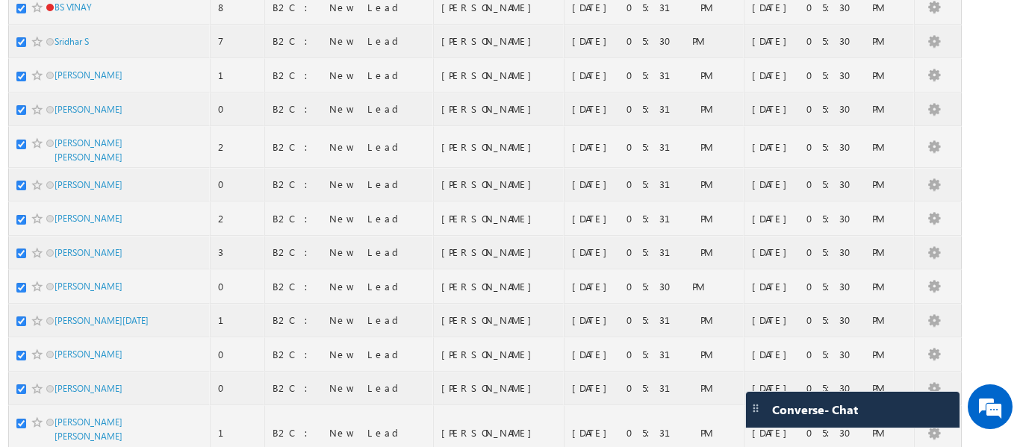
scroll to position [295, 0]
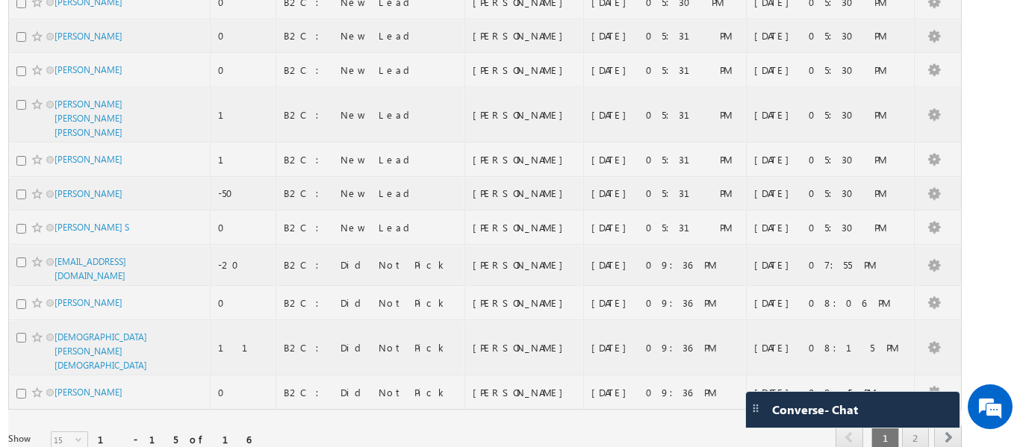
checkbox input "false"
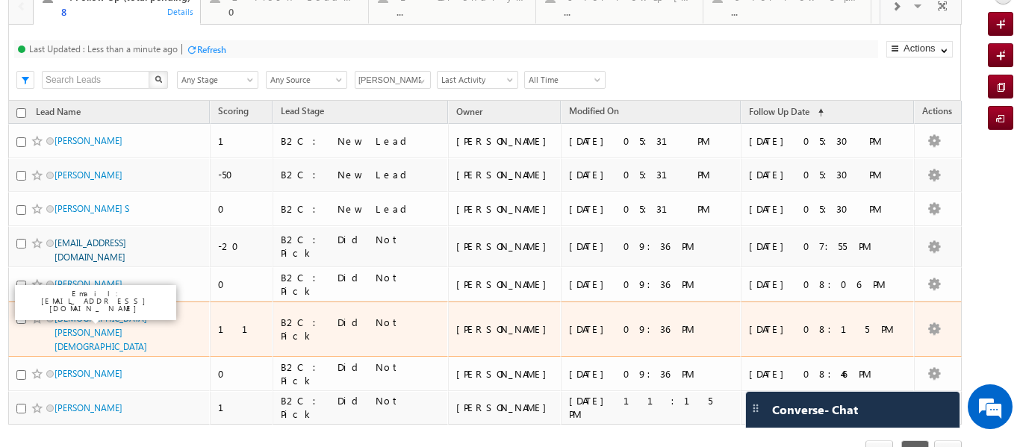
scroll to position [0, 0]
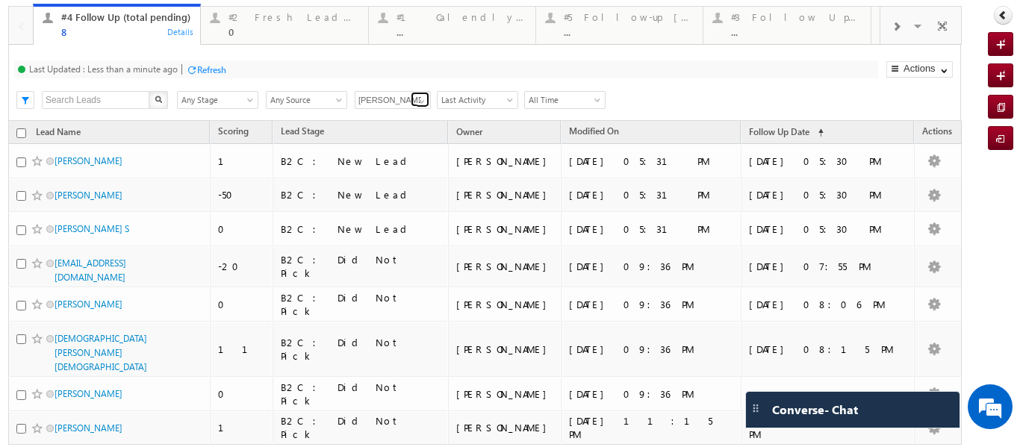
click at [422, 99] on span at bounding box center [422, 102] width 12 height 12
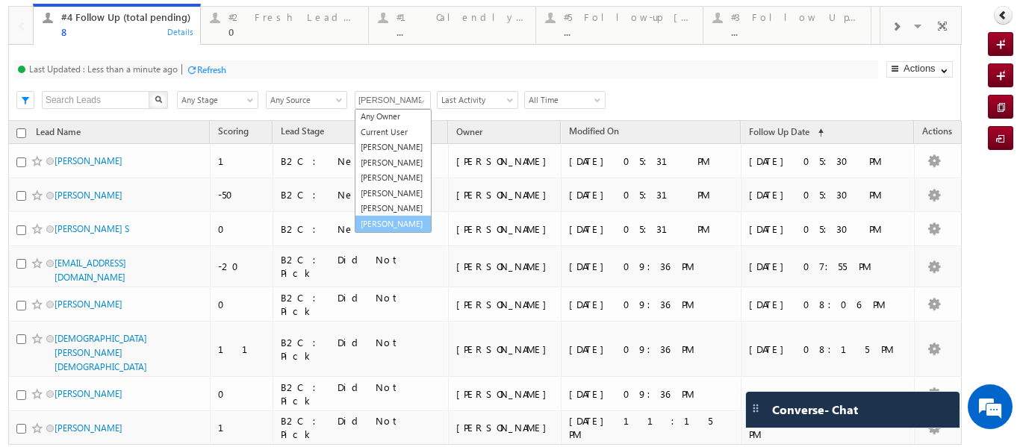
scroll to position [42, 0]
click at [385, 219] on link "Veerendra Singh" at bounding box center [393, 224] width 77 height 17
type input "Veerendra Singh"
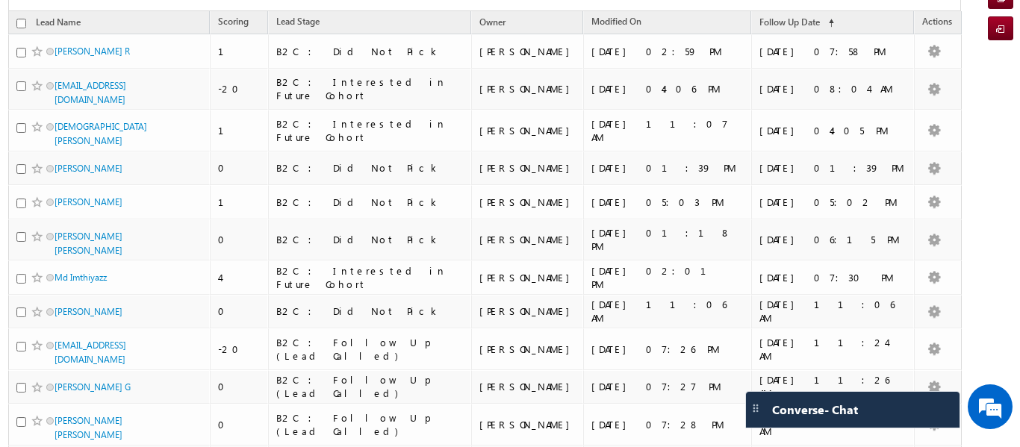
scroll to position [0, 0]
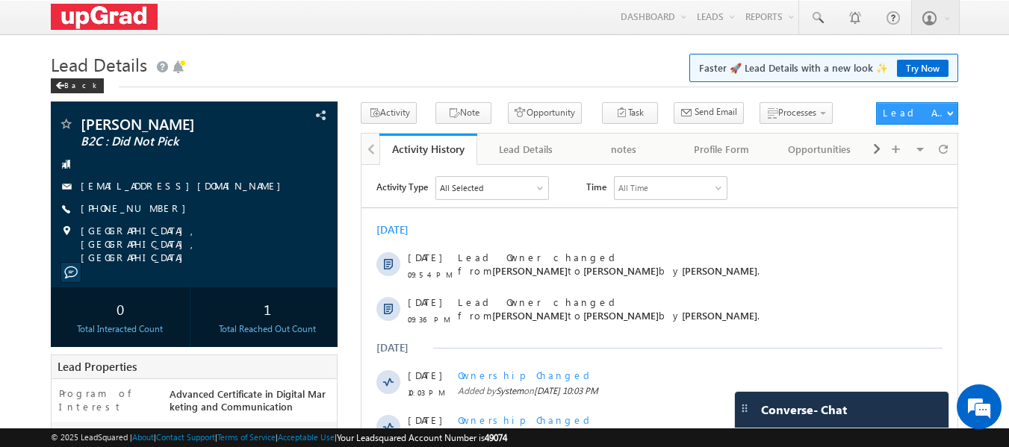
click at [347, 255] on div "Subhojit Ghosh B2C : Did Not Pick" at bounding box center [505, 454] width 908 height 704
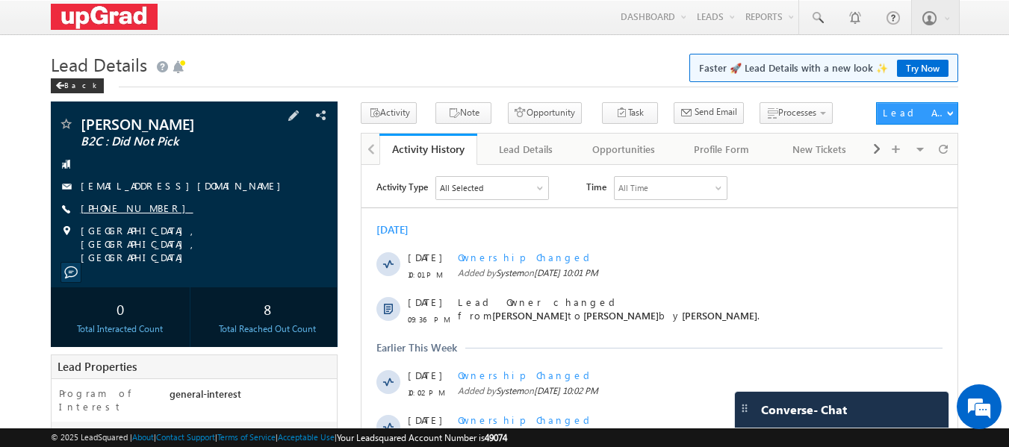
click at [136, 205] on link "[PHONE_NUMBER]" at bounding box center [137, 208] width 113 height 13
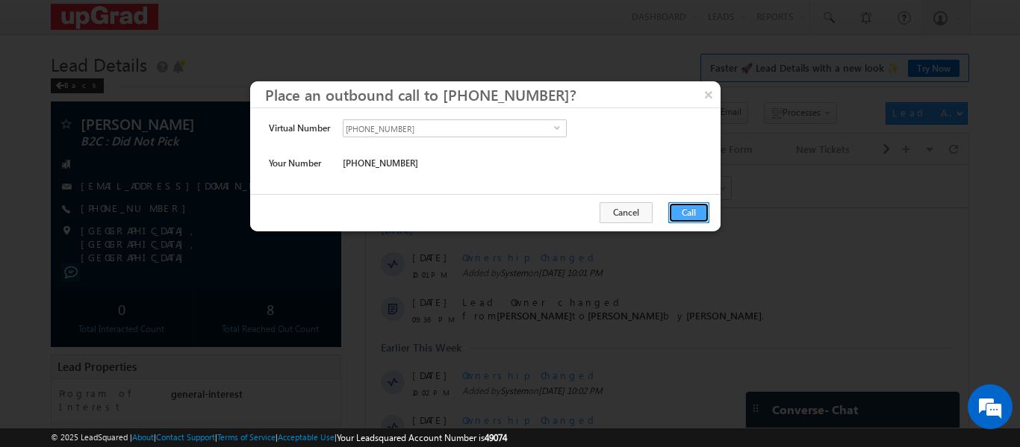
click at [688, 217] on button "Call" at bounding box center [689, 212] width 41 height 21
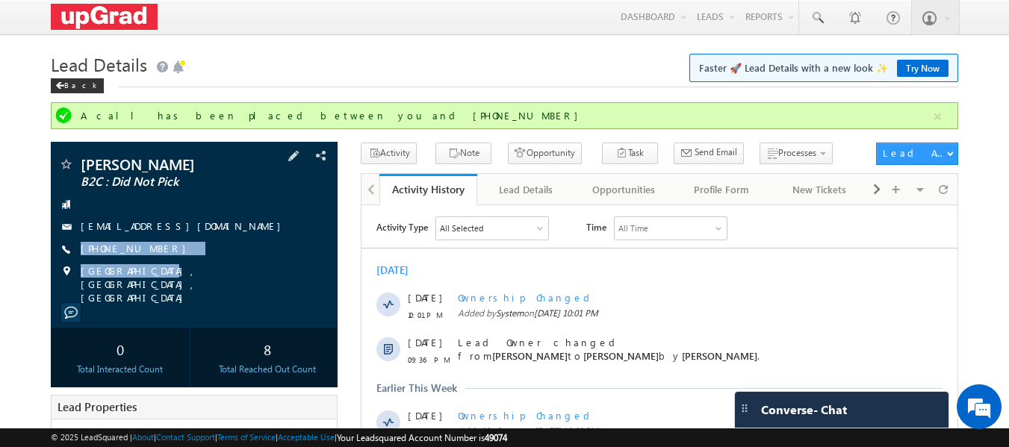
drag, startPoint x: 183, startPoint y: 245, endPoint x: 156, endPoint y: 266, distance: 34.1
click at [156, 266] on div "[PERSON_NAME] B2C : Did Not Pick [EMAIL_ADDRESS][DOMAIN_NAME] [PHONE_NUMBER]" at bounding box center [194, 231] width 273 height 148
drag, startPoint x: 187, startPoint y: 250, endPoint x: 168, endPoint y: 258, distance: 20.7
click at [168, 258] on div "[PERSON_NAME] B2C : Did Not Pick [EMAIL_ADDRESS][DOMAIN_NAME] [PHONE_NUMBER]" at bounding box center [194, 231] width 273 height 148
copy div "[PHONE_NUMBER]"
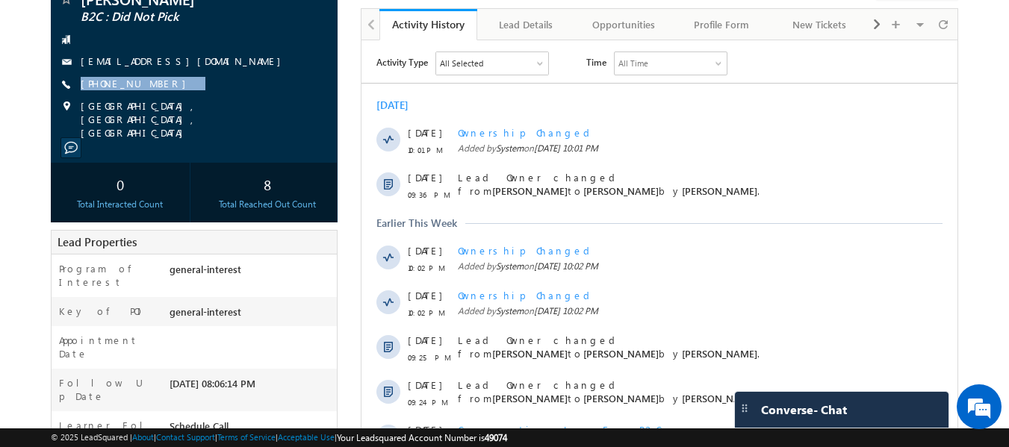
scroll to position [75, 0]
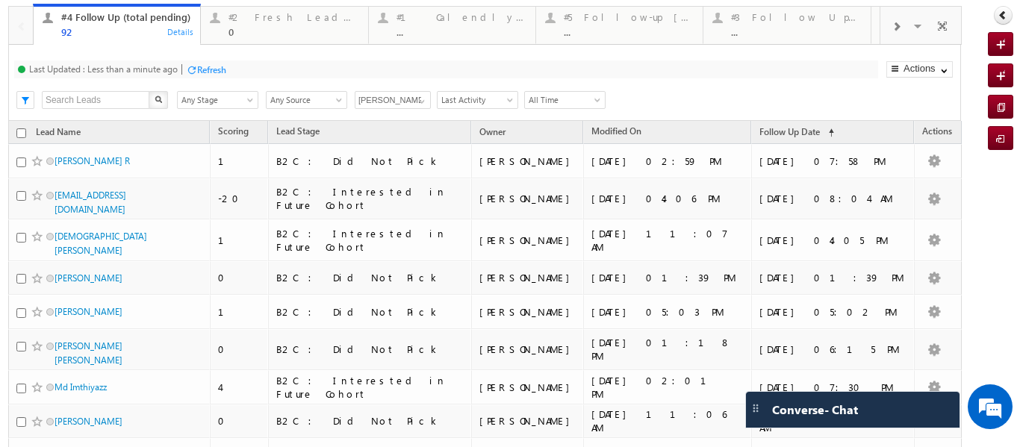
click at [998, 14] on icon at bounding box center [1003, 15] width 10 height 10
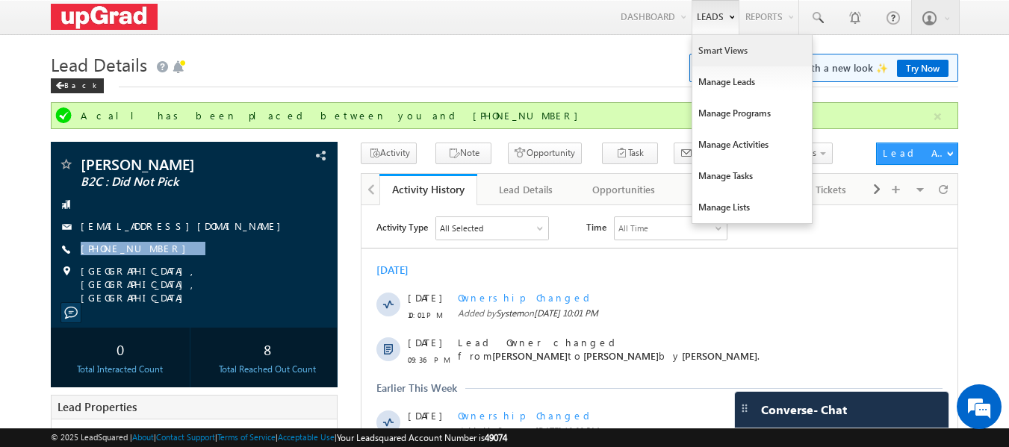
click at [719, 50] on link "Smart Views" at bounding box center [753, 50] width 120 height 31
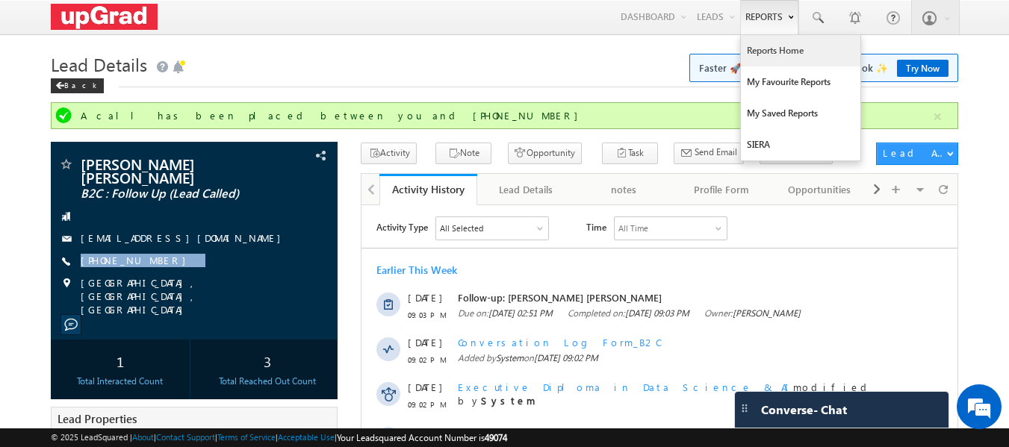
click at [789, 50] on link "Reports Home" at bounding box center [801, 50] width 120 height 31
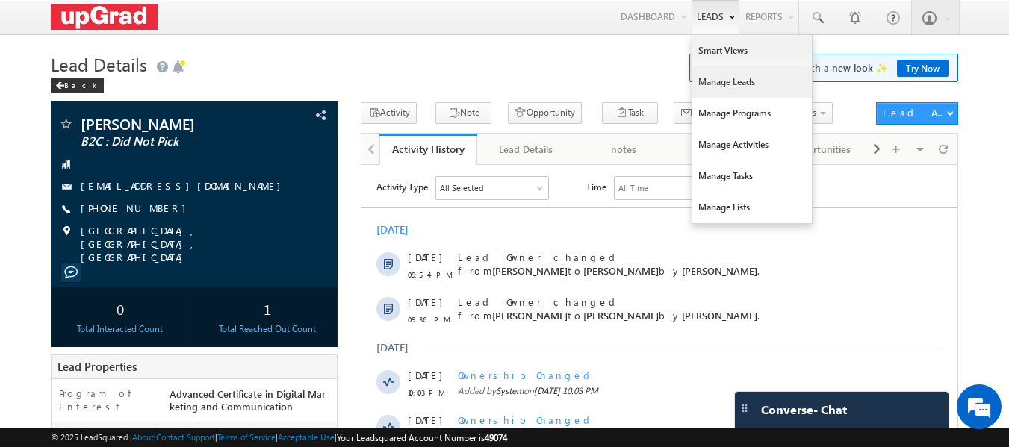
click at [729, 76] on link "Manage Leads" at bounding box center [753, 81] width 120 height 31
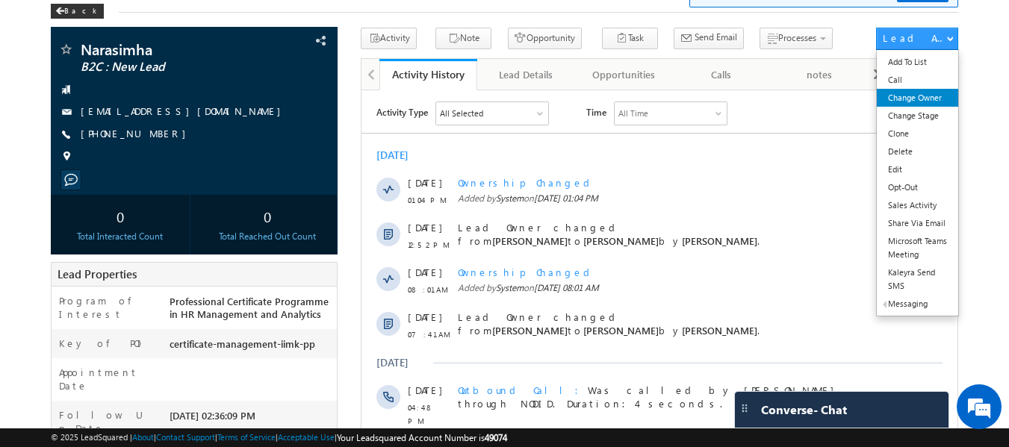
click at [908, 101] on link "Change Owner" at bounding box center [917, 98] width 81 height 18
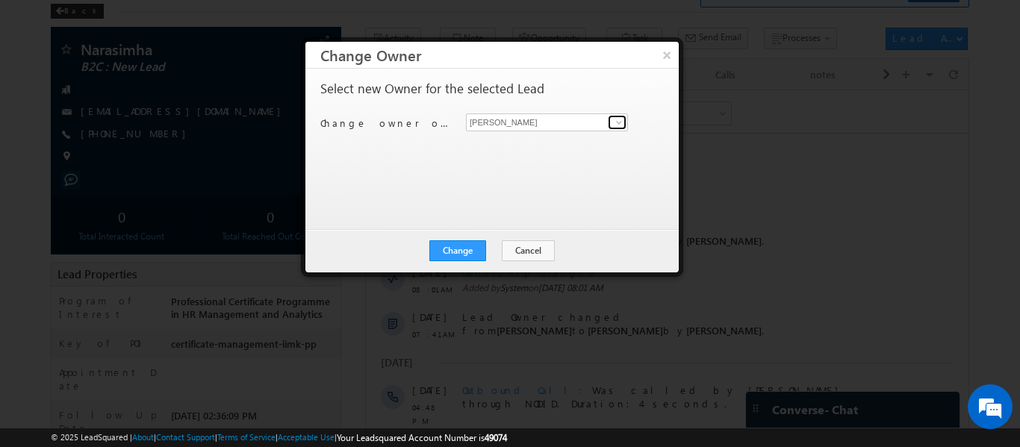
click at [625, 120] on link at bounding box center [617, 122] width 19 height 15
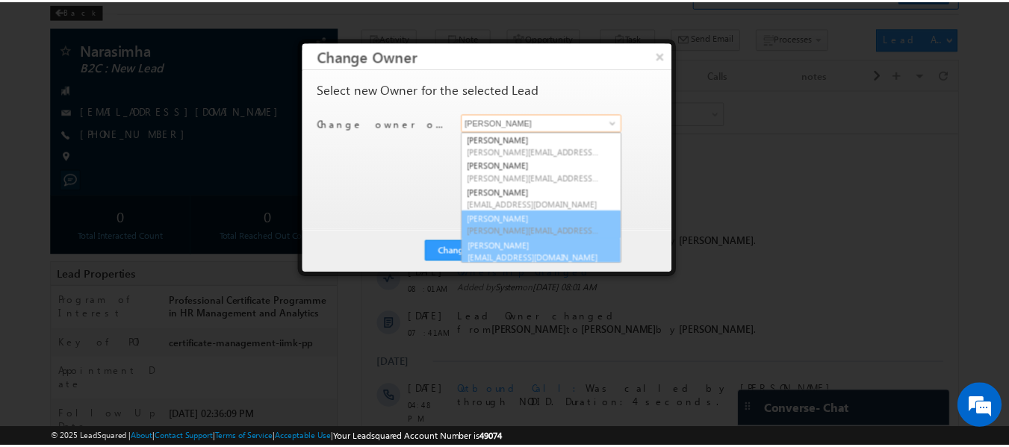
scroll to position [4, 0]
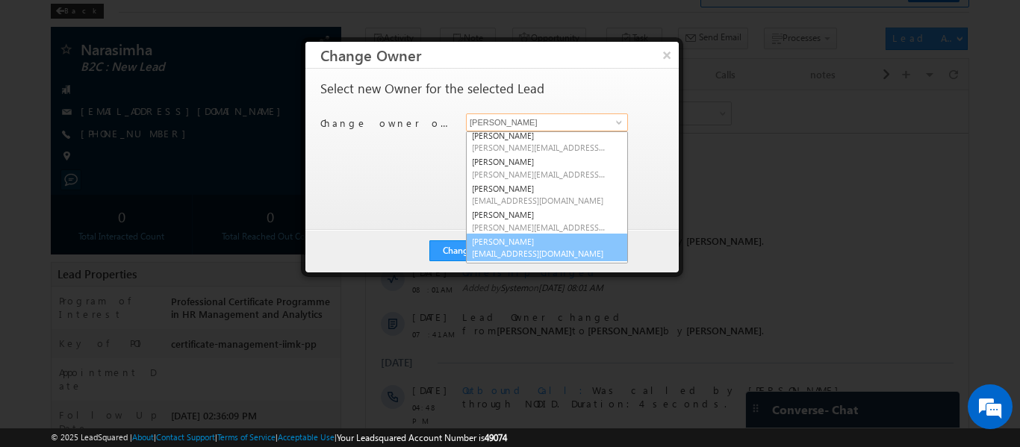
click at [505, 241] on link "Sphoorthi Valmiki sphoorthi.valmiki@upgrad.com" at bounding box center [547, 248] width 162 height 28
type input "Sphoorthi Valmiki"
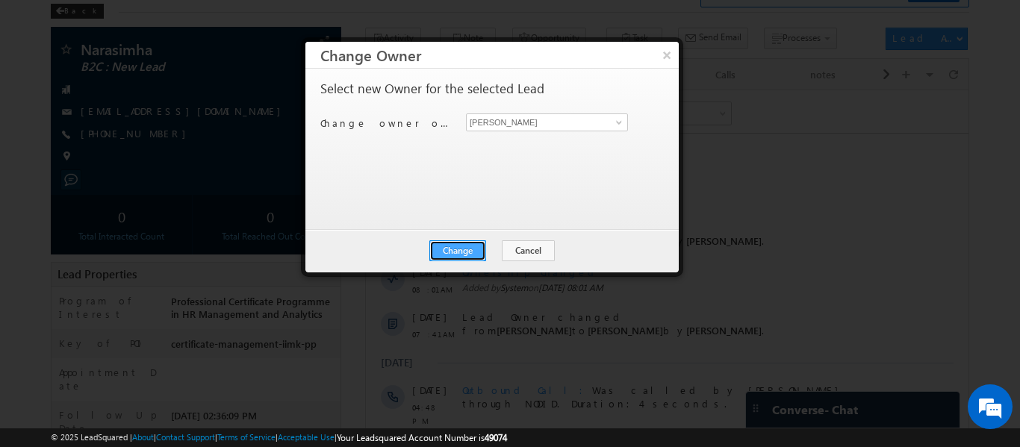
click at [452, 246] on button "Change" at bounding box center [458, 251] width 57 height 21
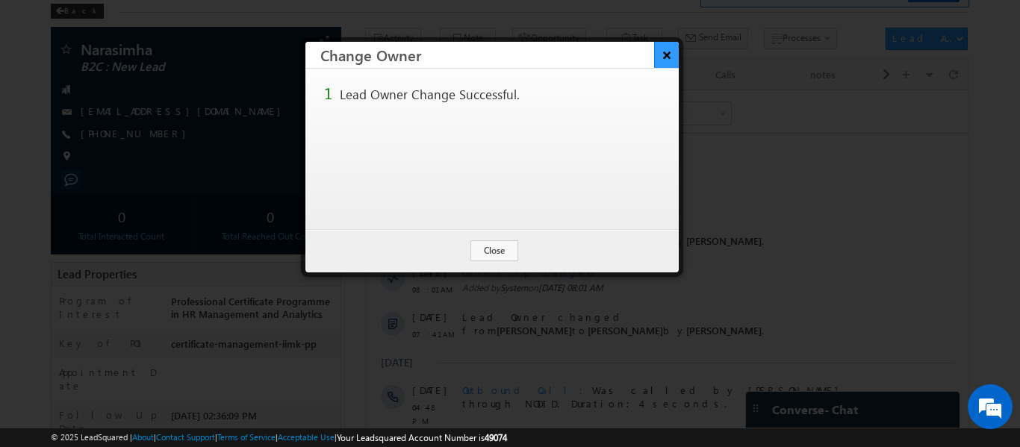
click at [669, 55] on button "×" at bounding box center [666, 55] width 25 height 26
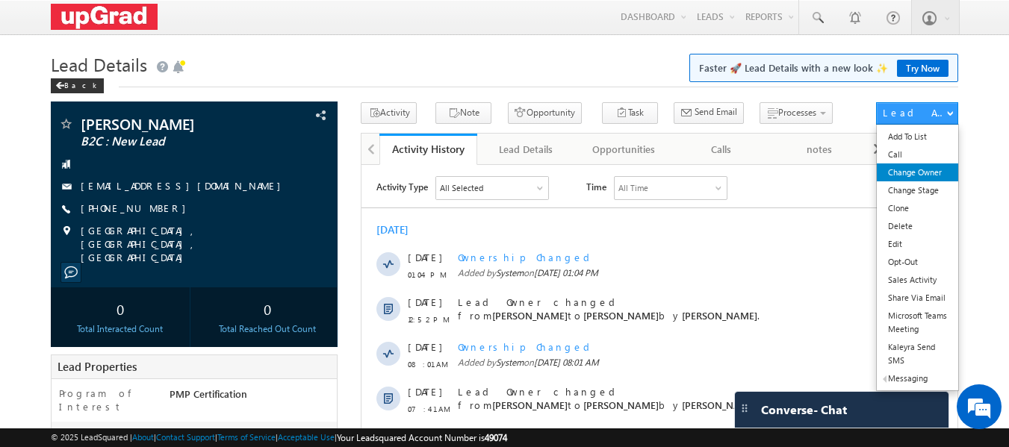
click at [911, 174] on link "Change Owner" at bounding box center [917, 173] width 81 height 18
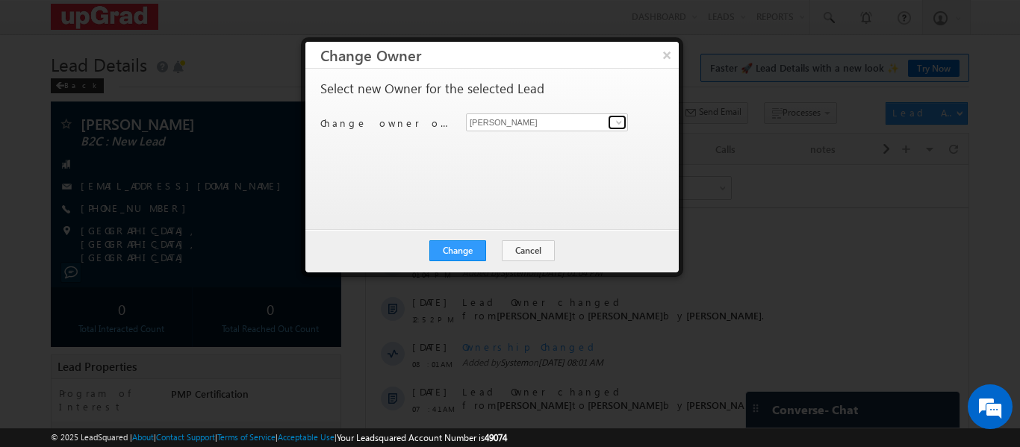
click at [618, 119] on span at bounding box center [619, 123] width 12 height 12
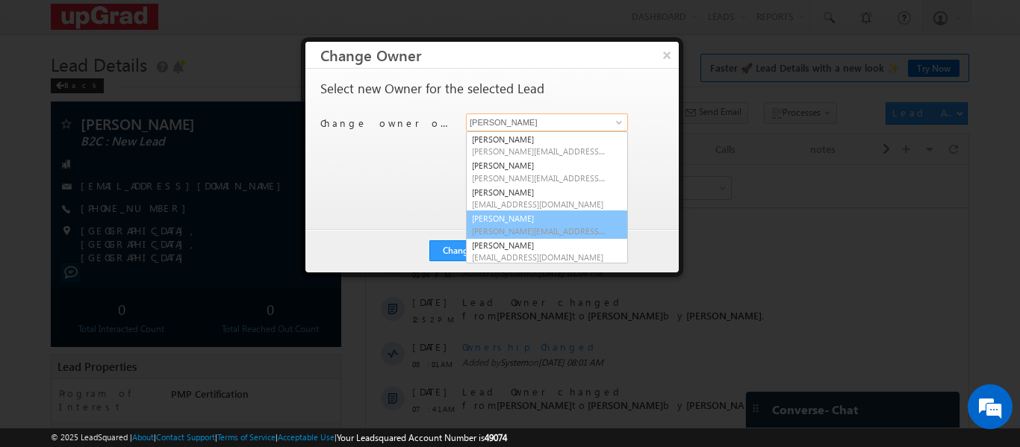
click at [524, 222] on link "[PERSON_NAME] [PERSON_NAME][EMAIL_ADDRESS][PERSON_NAME][DOMAIN_NAME]" at bounding box center [547, 225] width 162 height 28
type input "[PERSON_NAME]"
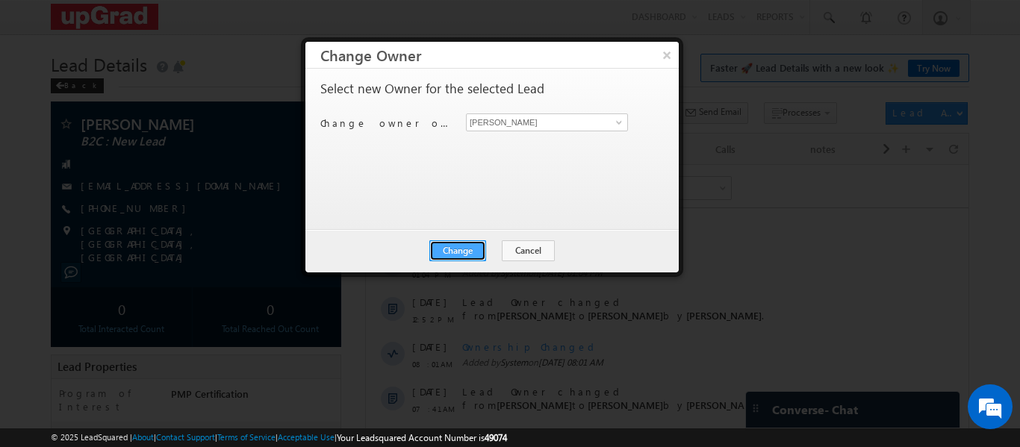
click at [453, 250] on button "Change" at bounding box center [458, 251] width 57 height 21
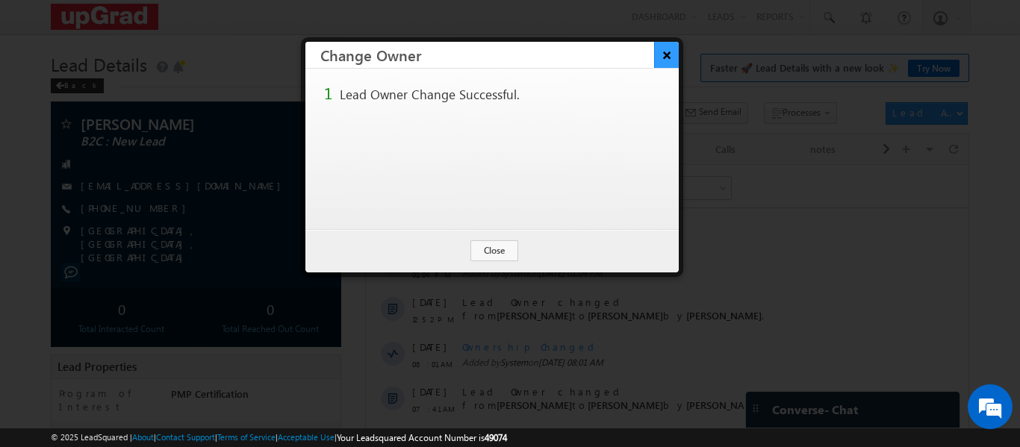
click at [664, 54] on button "×" at bounding box center [666, 55] width 25 height 26
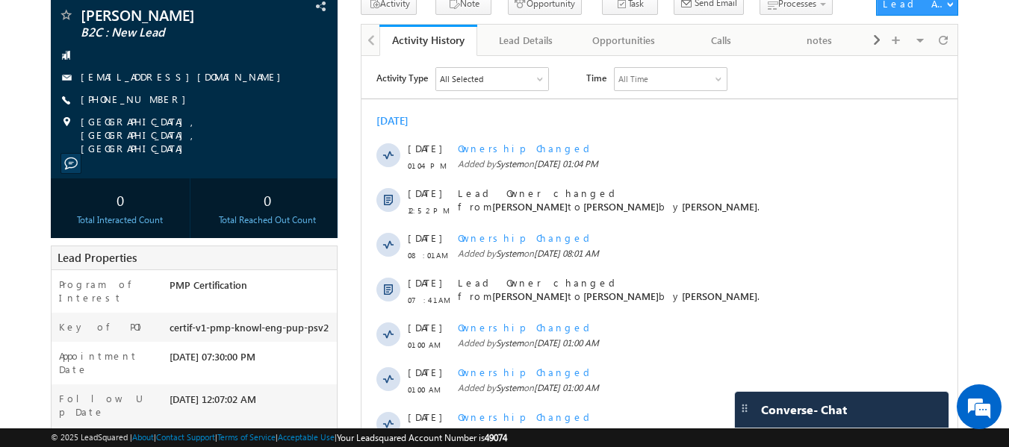
scroll to position [224, 0]
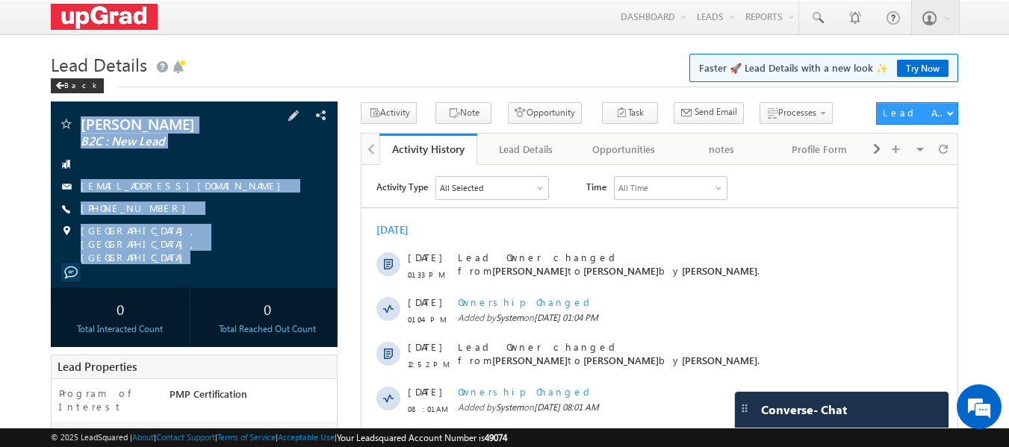
drag, startPoint x: 82, startPoint y: 109, endPoint x: 254, endPoint y: 260, distance: 228.7
click at [254, 260] on div "[PERSON_NAME] B2C : New Lead [EMAIL_ADDRESS][DOMAIN_NAME]" at bounding box center [195, 195] width 288 height 186
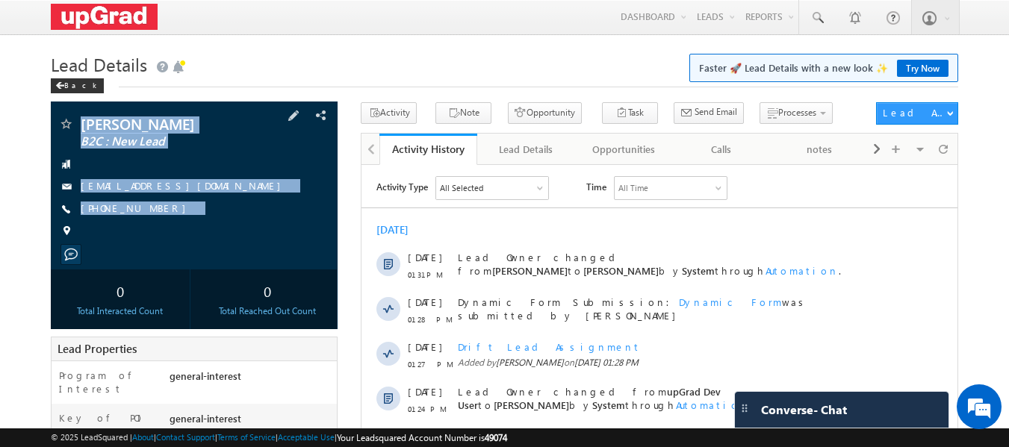
drag, startPoint x: 77, startPoint y: 107, endPoint x: 217, endPoint y: 244, distance: 196.0
click at [217, 244] on div "Prasad Thorat B2C : New Lead dummy@7038668535.com" at bounding box center [195, 186] width 288 height 168
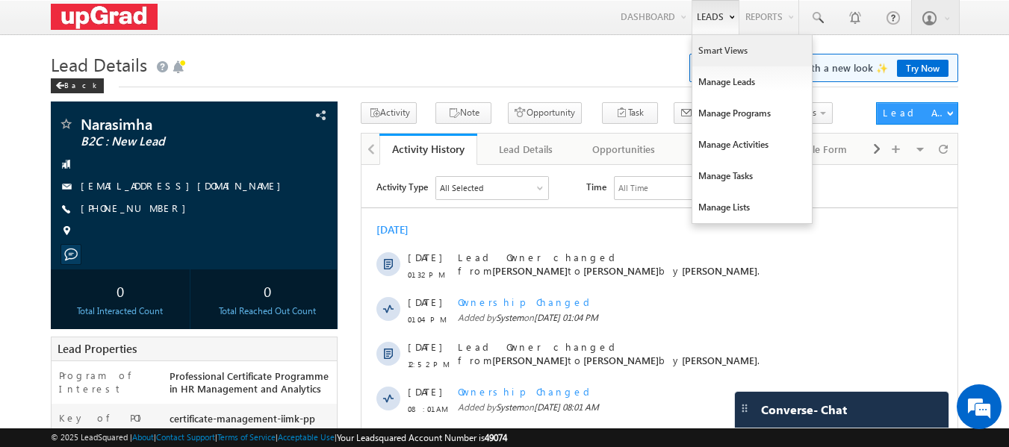
click at [729, 44] on link "Smart Views" at bounding box center [753, 50] width 120 height 31
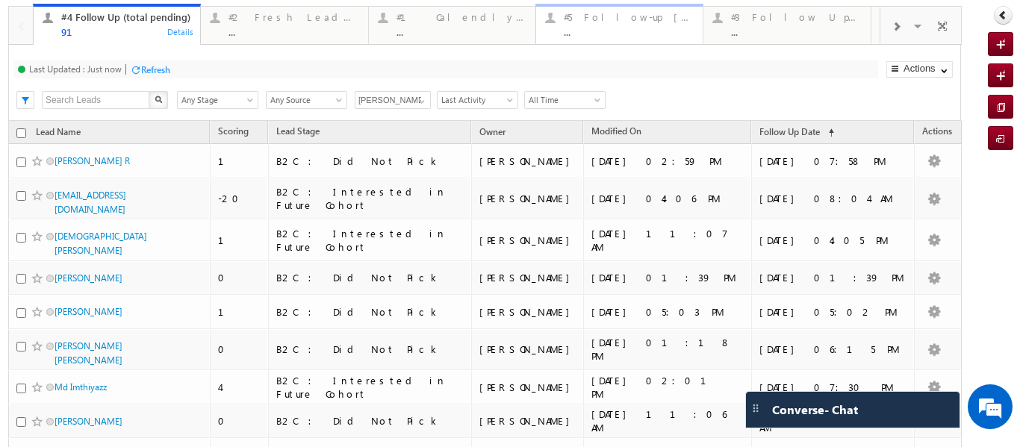
click at [609, 25] on div "#5 Follow-up [ 0 Interacted ] ..." at bounding box center [629, 22] width 130 height 29
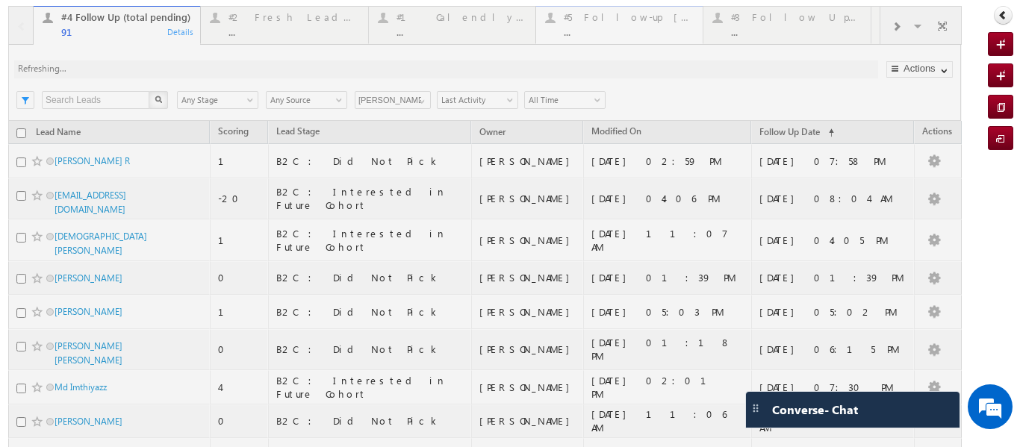
click at [609, 25] on div at bounding box center [485, 393] width 954 height 775
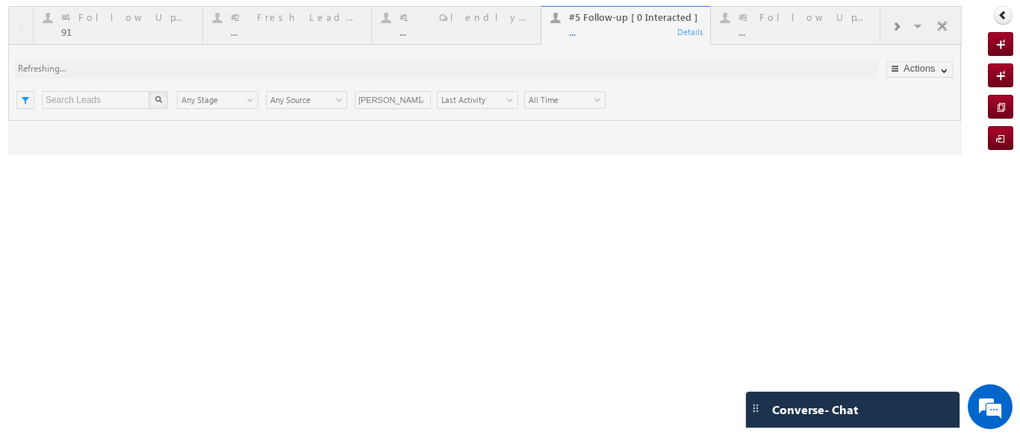
click at [602, 31] on div "..." at bounding box center [635, 31] width 132 height 11
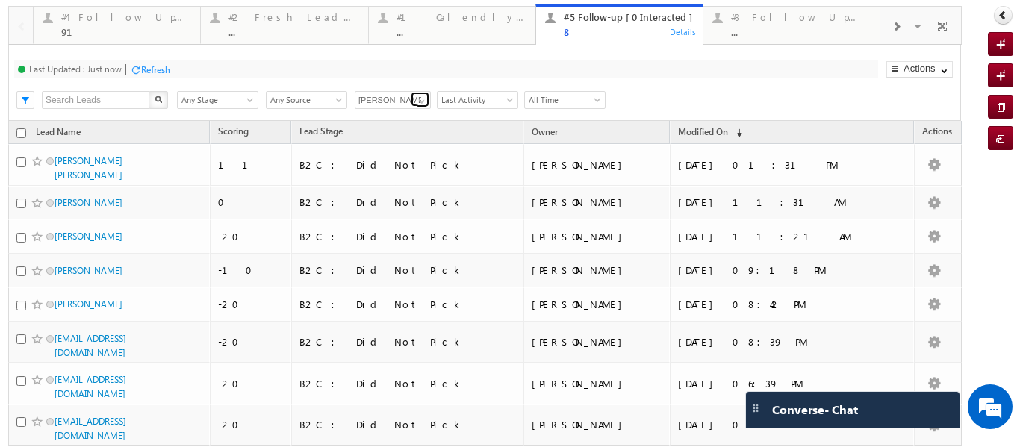
click at [427, 102] on span at bounding box center [422, 102] width 12 height 12
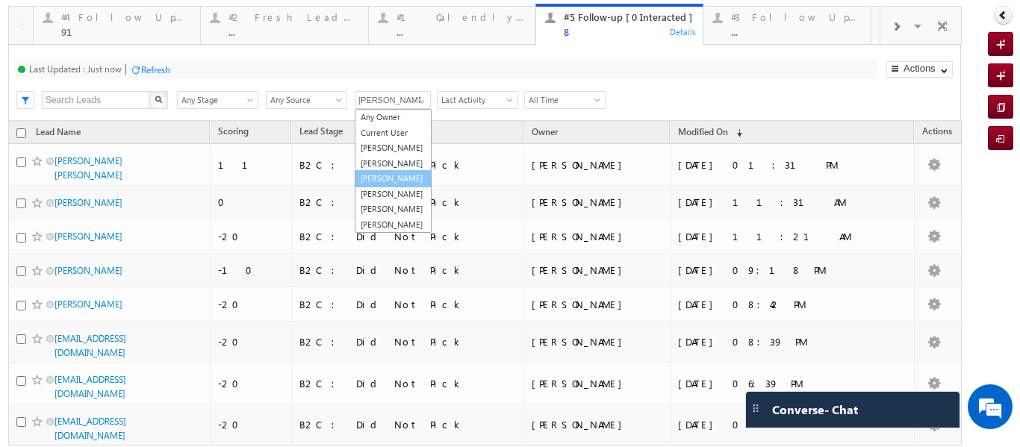
click at [389, 188] on link "[PERSON_NAME]" at bounding box center [393, 178] width 77 height 17
type input "[PERSON_NAME]"
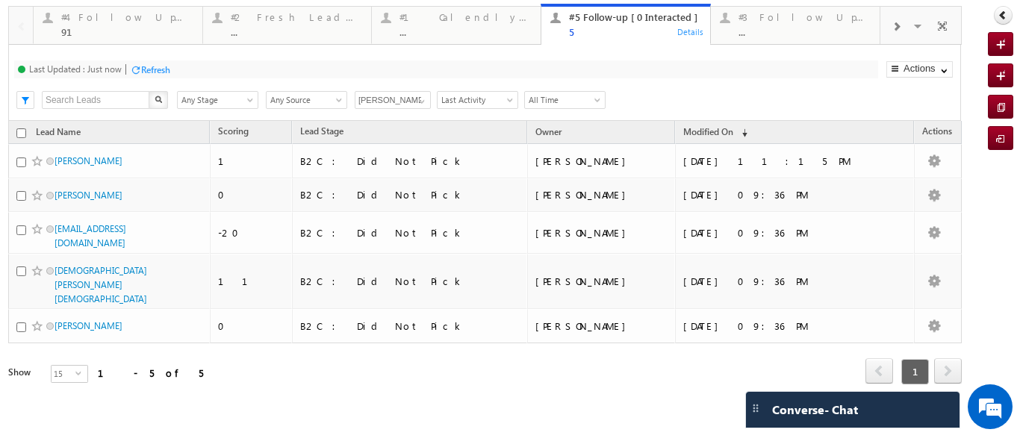
click at [18, 134] on input "checkbox" at bounding box center [21, 133] width 10 height 10
checkbox input "true"
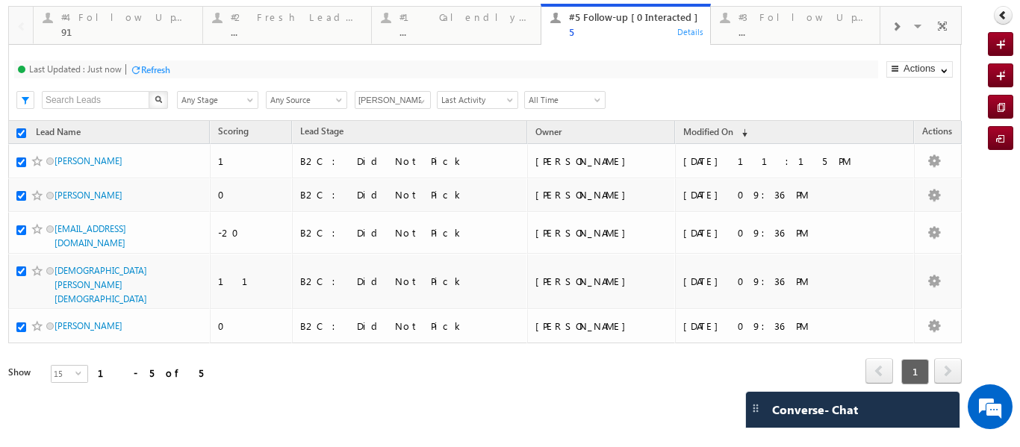
checkbox input "true"
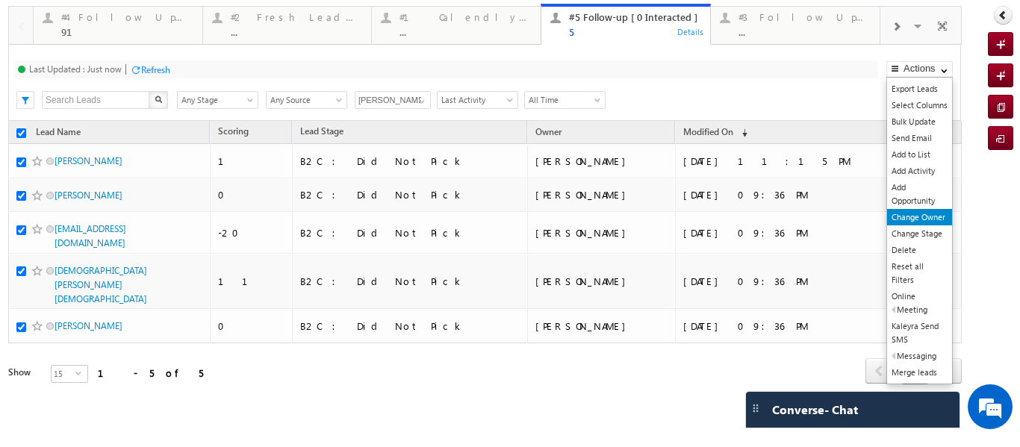
click at [909, 219] on link "Change Owner" at bounding box center [920, 217] width 65 height 16
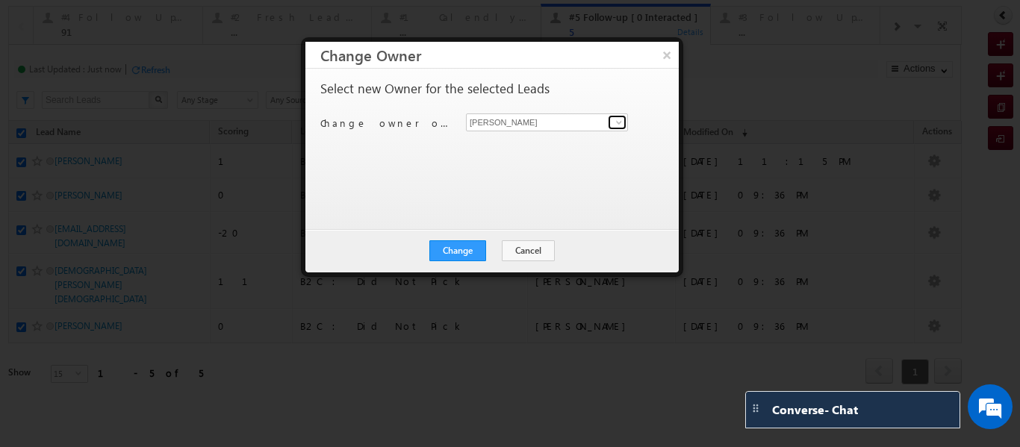
click at [618, 126] on span at bounding box center [619, 123] width 12 height 12
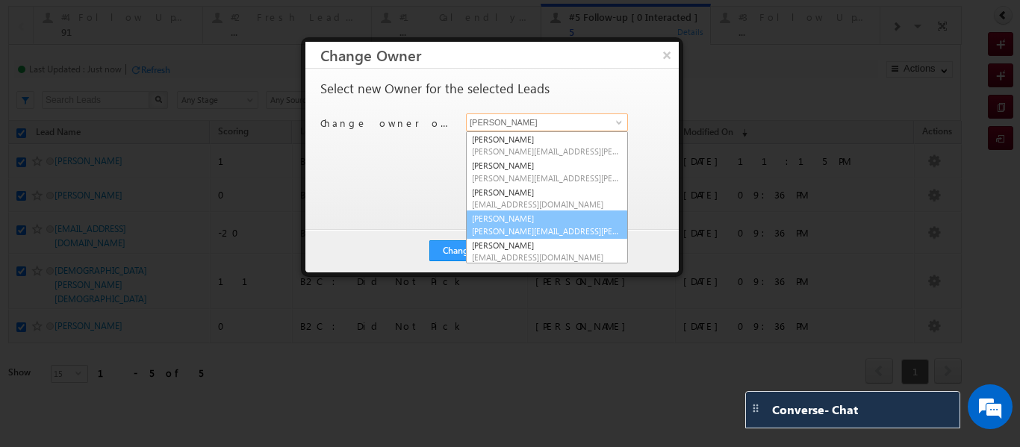
click at [517, 218] on link "Smrita Panday smrita.panday@upgrad.com" at bounding box center [547, 225] width 162 height 28
type input "[PERSON_NAME]"
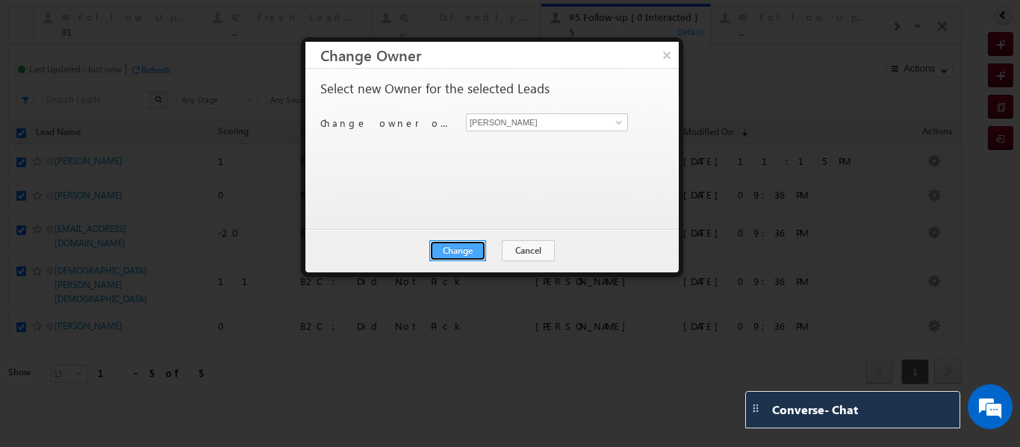
click at [468, 255] on button "Change" at bounding box center [458, 251] width 57 height 21
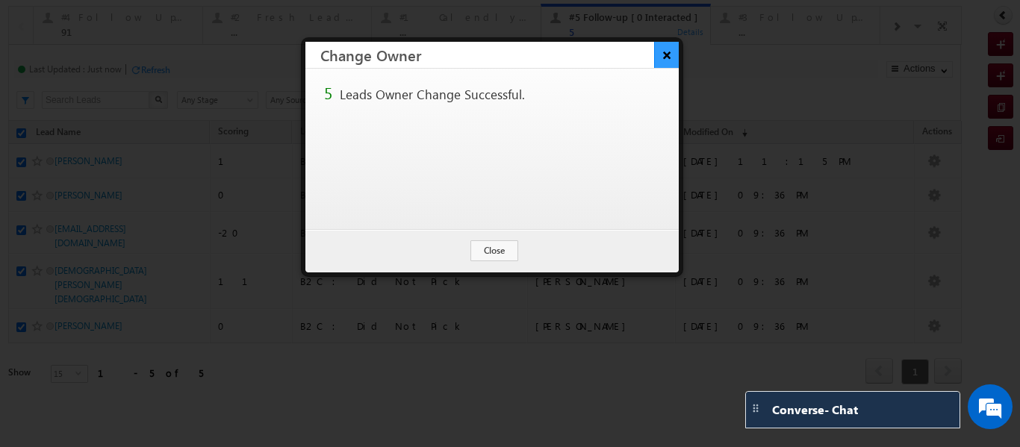
click at [666, 58] on button "×" at bounding box center [666, 55] width 25 height 26
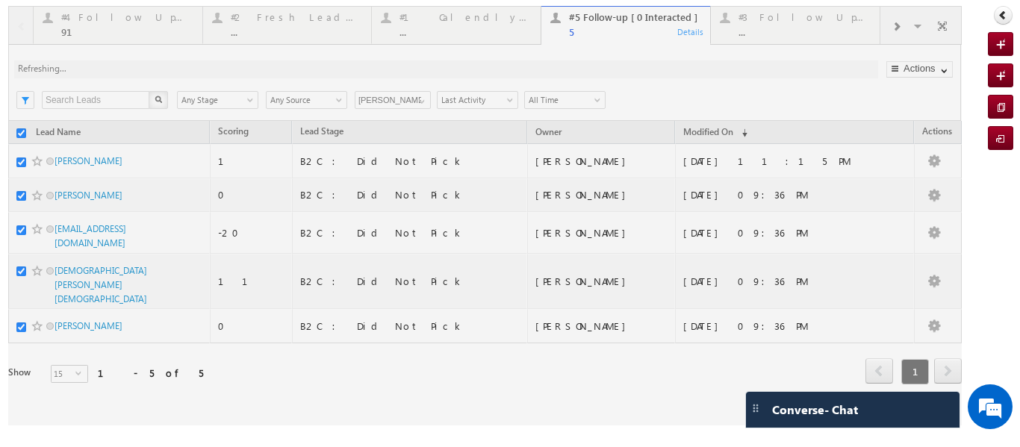
checkbox input "false"
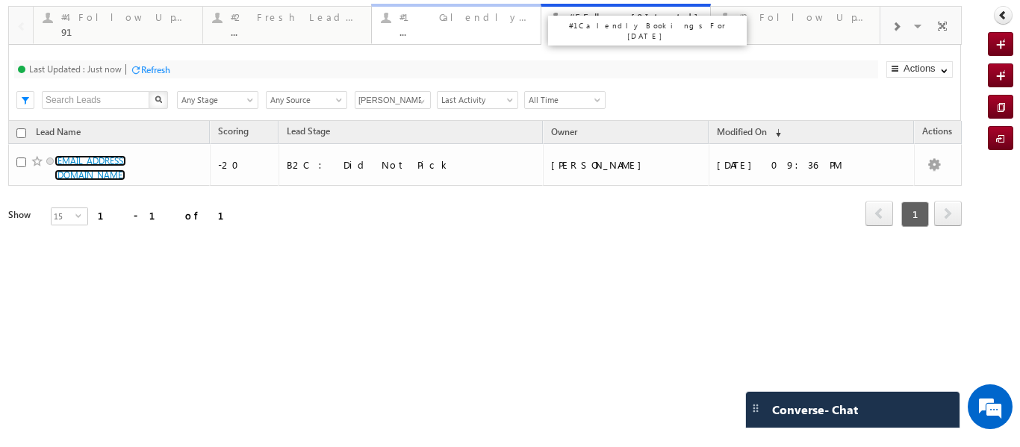
click at [436, 25] on div "#1 Calendly Bookings For Today ..." at bounding box center [466, 22] width 132 height 29
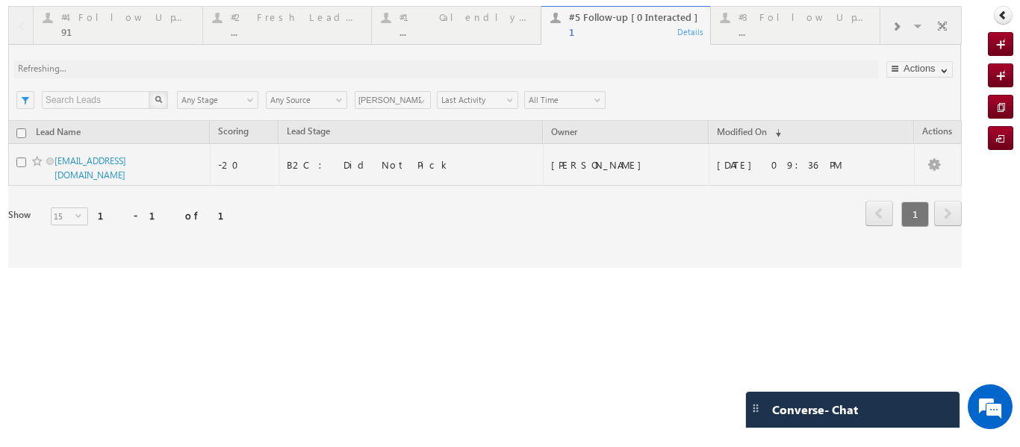
click at [302, 31] on div at bounding box center [485, 137] width 954 height 262
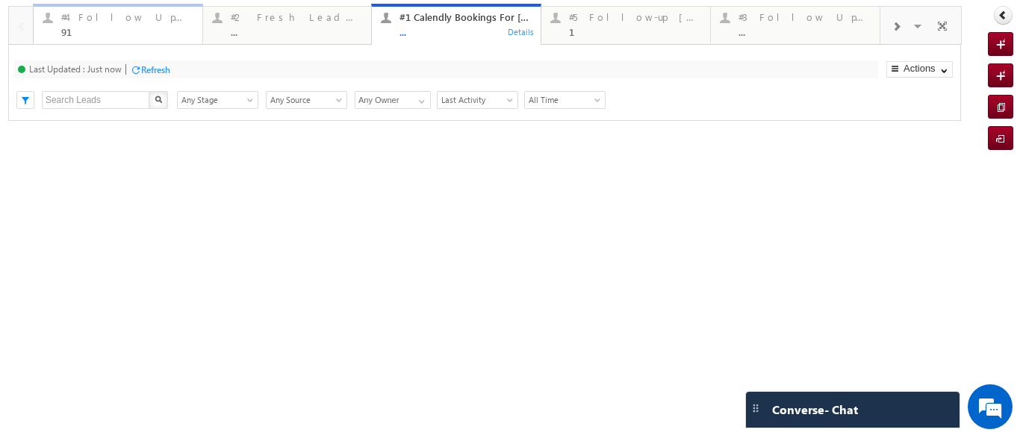
click at [117, 30] on div "91" at bounding box center [127, 31] width 132 height 11
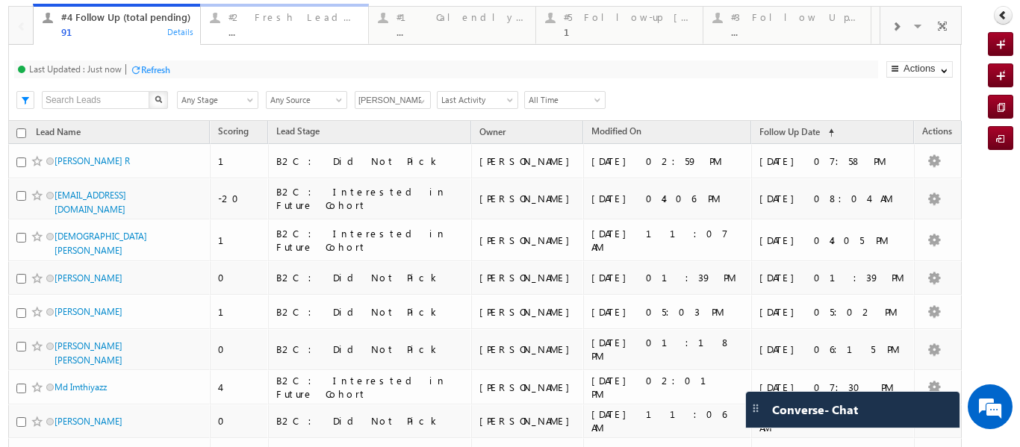
click at [257, 18] on div "#2 Fresh Leads (Not Called)" at bounding box center [294, 17] width 130 height 12
